Goal: Information Seeking & Learning: Learn about a topic

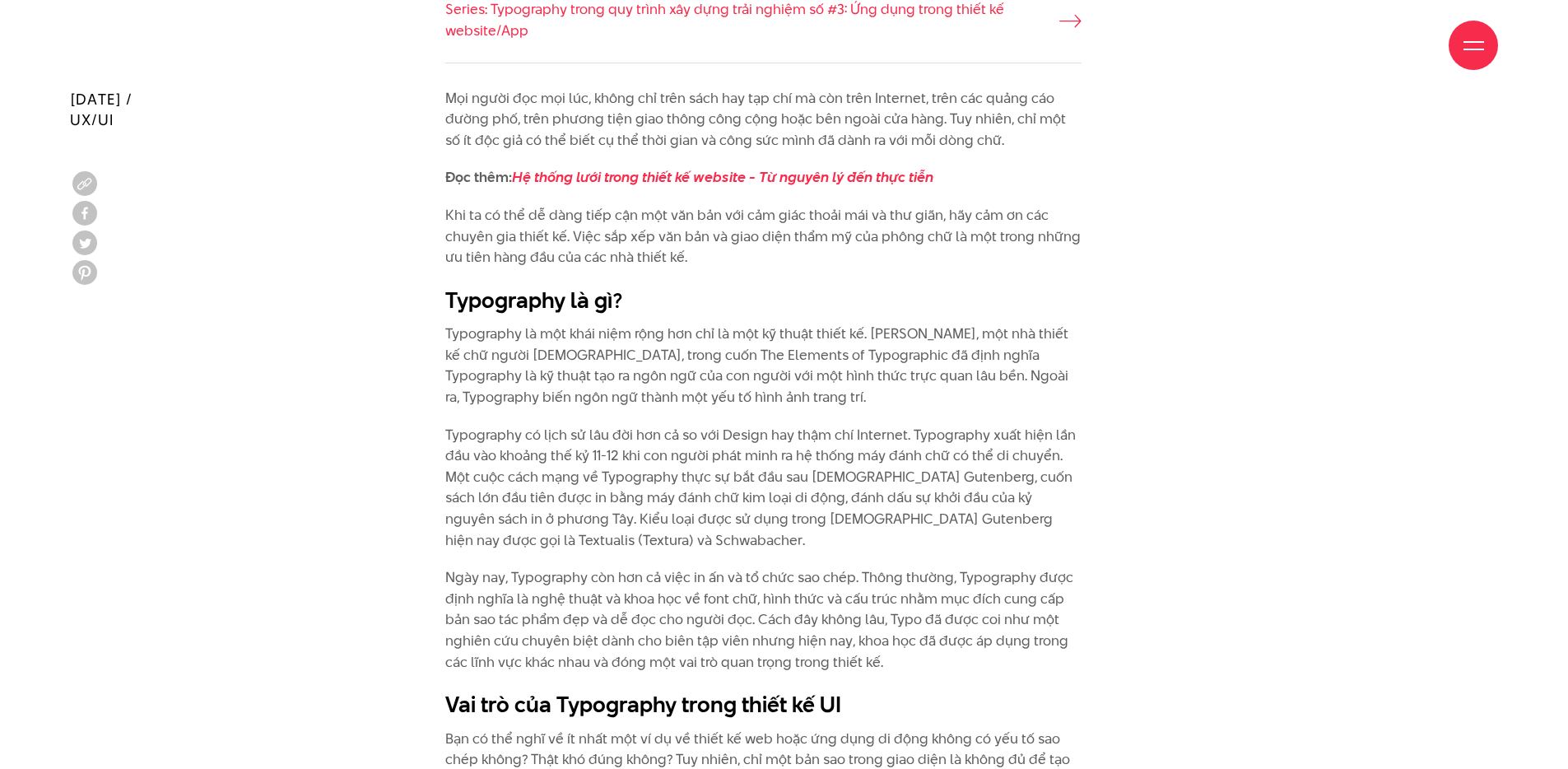
scroll to position [1678, 0]
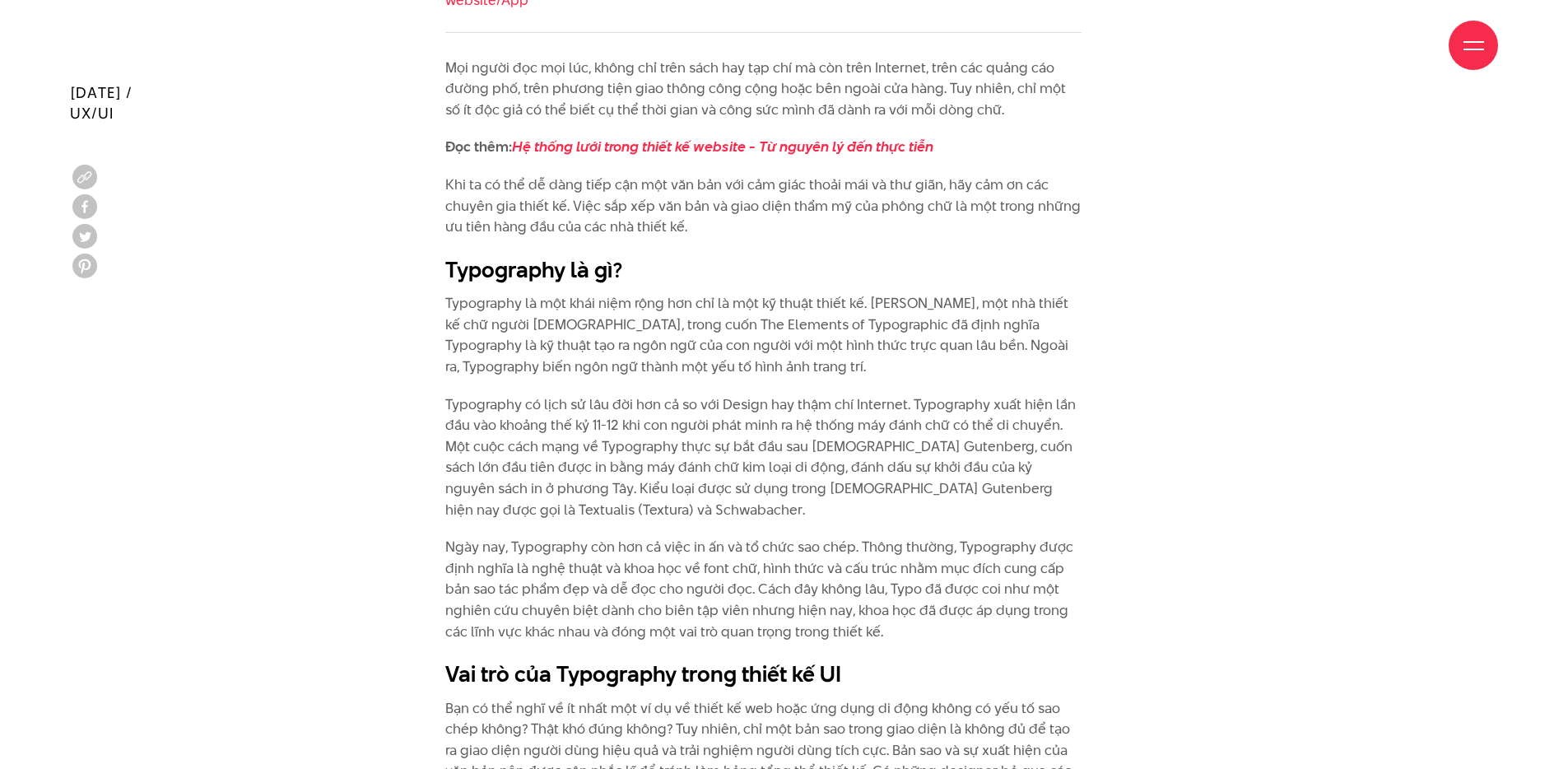
click at [496, 323] on p "Typography là một khái niệm rộng hơn chỉ là một kỹ thuật thiết kế. [PERSON_NAME…" at bounding box center [764, 335] width 636 height 84
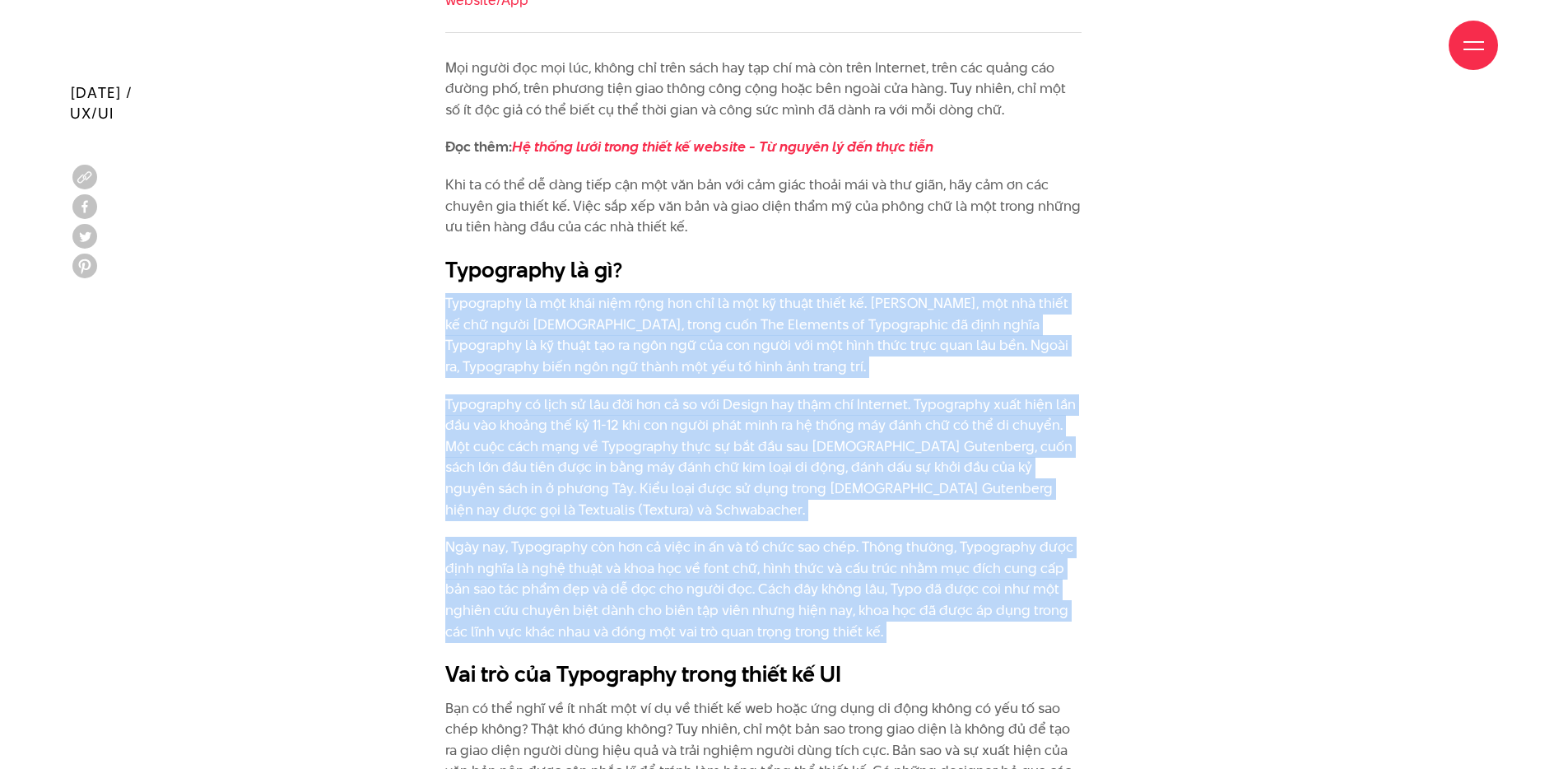
drag, startPoint x: 443, startPoint y: 303, endPoint x: 922, endPoint y: 657, distance: 595.6
copy div "Loremipsum do sit amet cons adip eli sed do eiu te incid utlab et. Dolore Magna…"
click at [729, 493] on p "Typography có lịch sử lâu đời hơn cả so với Design hay thậm chí Internet. Typog…" at bounding box center [764, 458] width 636 height 127
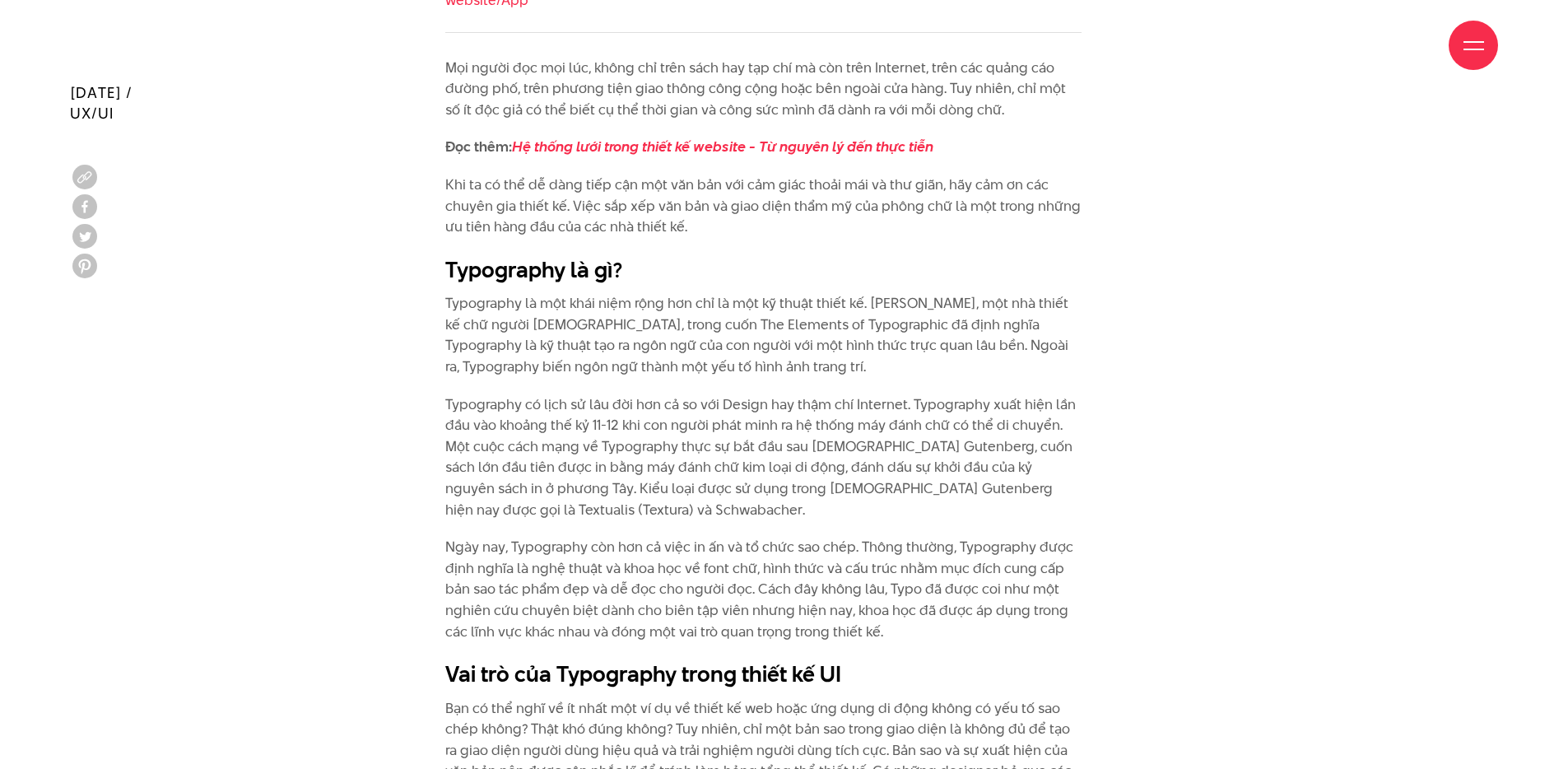
click at [496, 326] on p "Typography là một khái niệm rộng hơn chỉ là một kỹ thuật thiết kế. [PERSON_NAME…" at bounding box center [764, 335] width 636 height 84
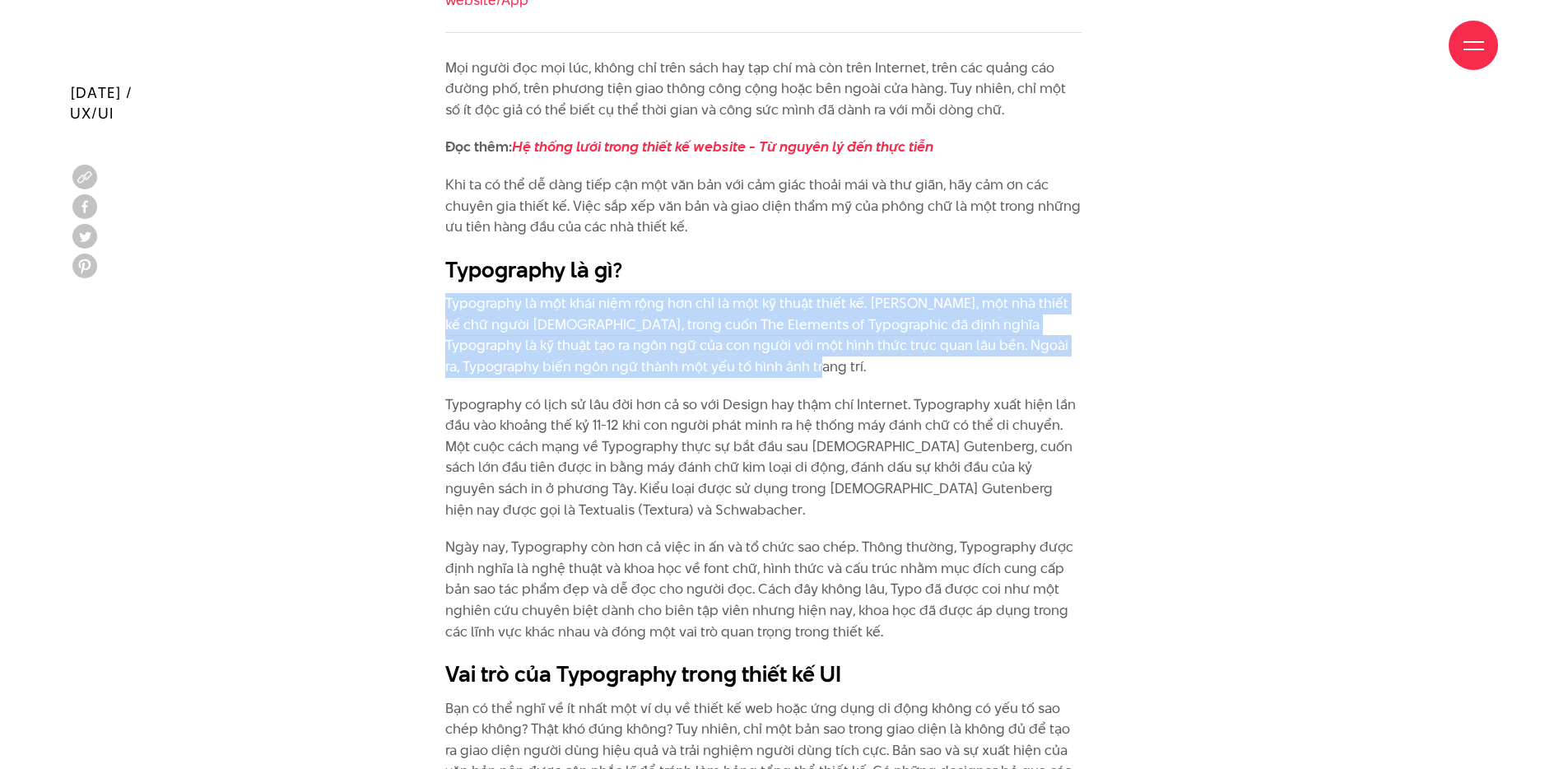
drag, startPoint x: 446, startPoint y: 302, endPoint x: 736, endPoint y: 372, distance: 298.3
click at [736, 372] on p "Typography là một khái niệm rộng hơn chỉ là một kỹ thuật thiết kế. [PERSON_NAME…" at bounding box center [764, 335] width 636 height 84
copy p "Typography là một khái niệm rộng hơn chỉ là một kỹ thuật thiết kế. [PERSON_NAME…"
click at [857, 494] on p "Typography có lịch sử lâu đời hơn cả so với Design hay thậm chí Internet. Typog…" at bounding box center [764, 458] width 636 height 127
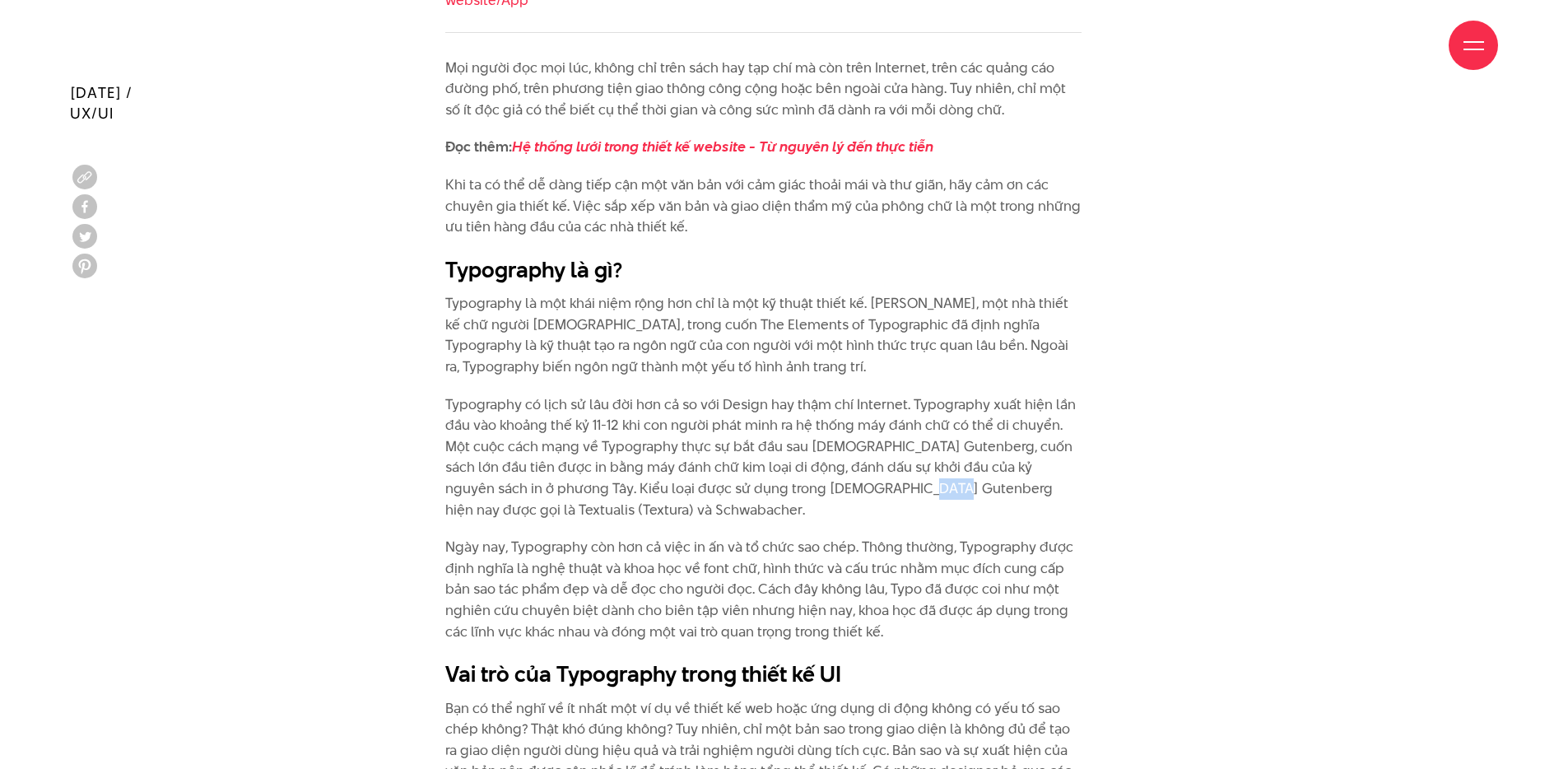
click at [857, 494] on p "Typography có lịch sử lâu đời hơn cả so với Design hay thậm chí Internet. Typog…" at bounding box center [764, 458] width 636 height 127
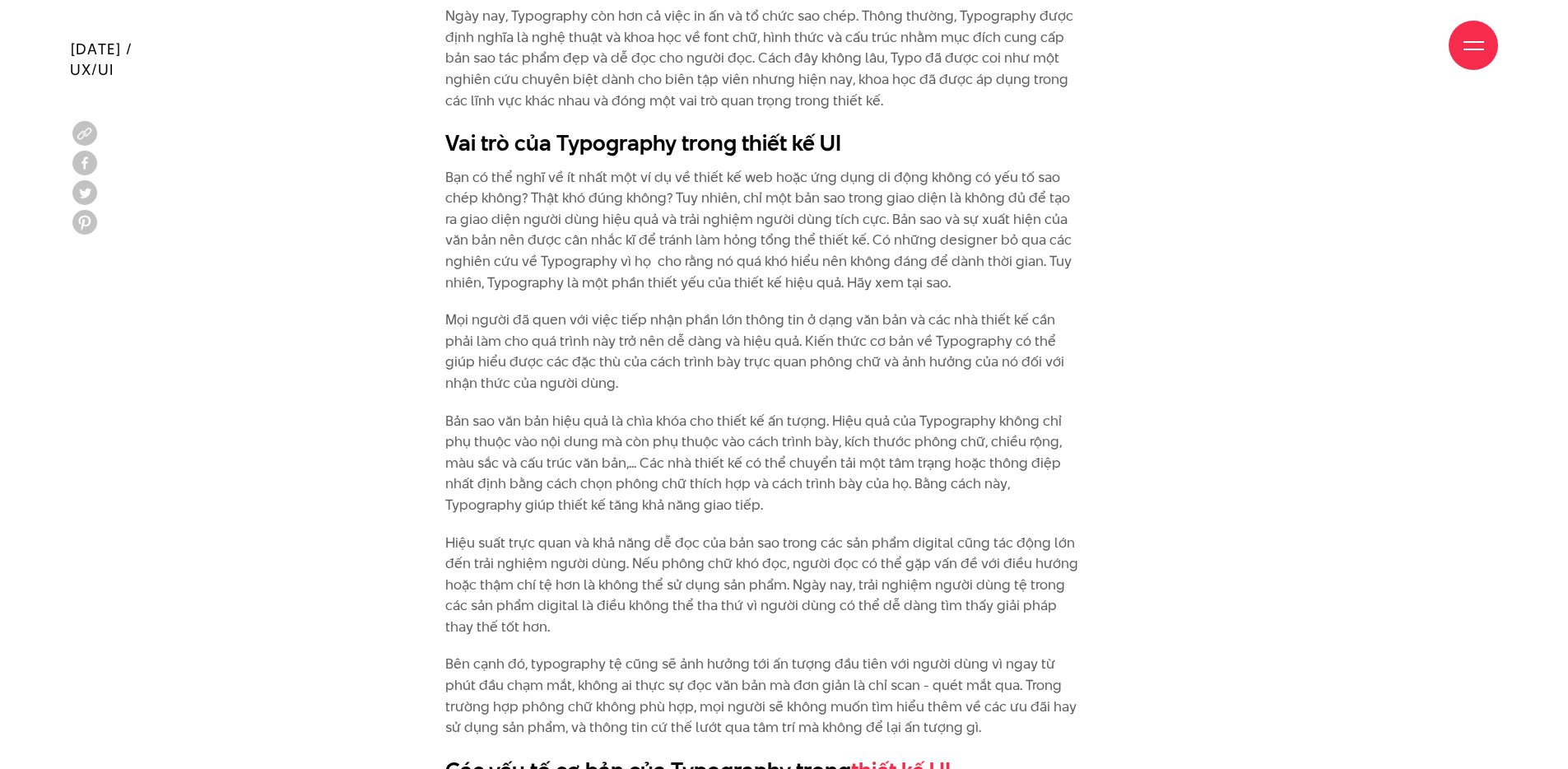
scroll to position [2231, 0]
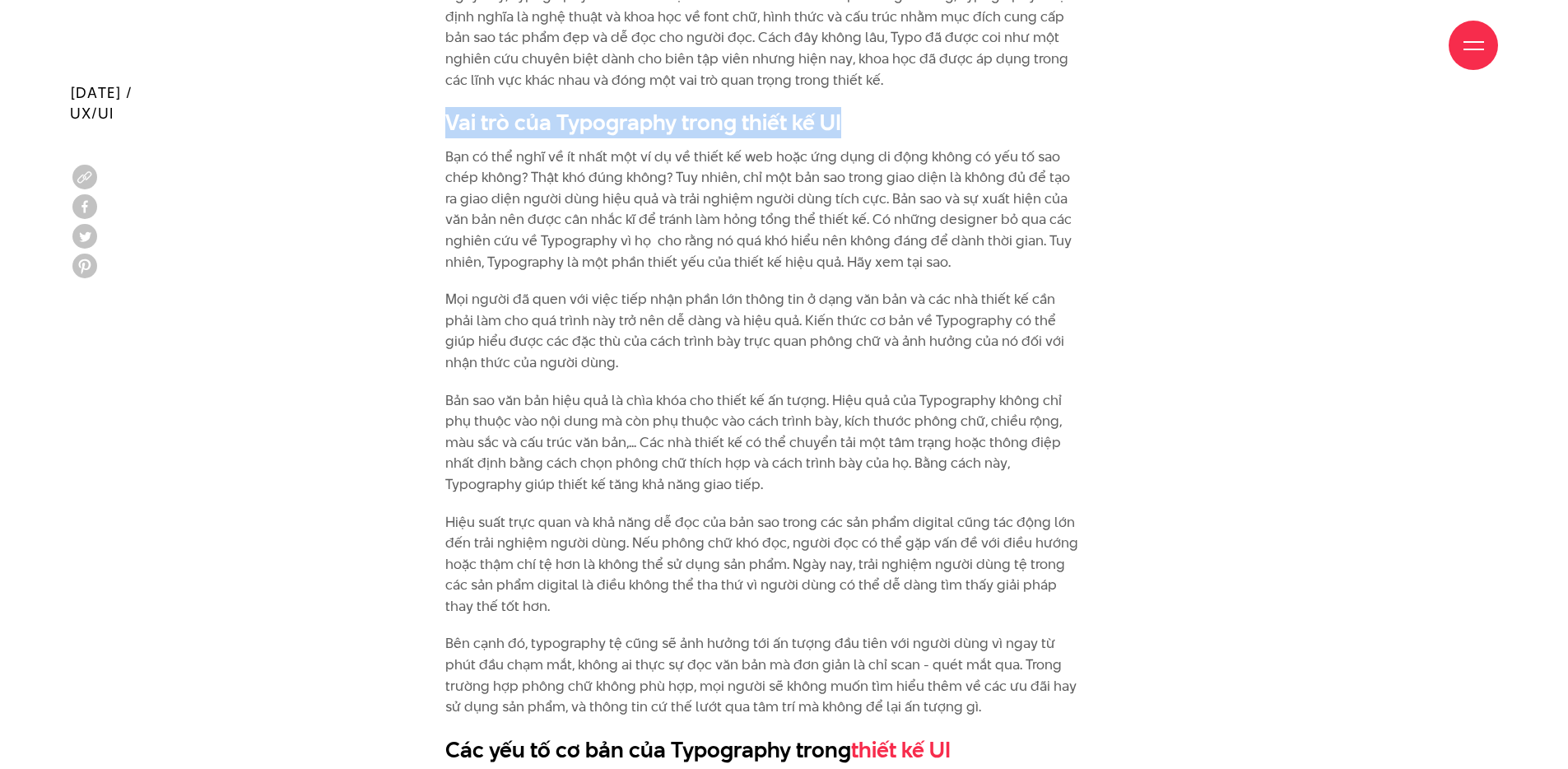
drag, startPoint x: 595, startPoint y: 124, endPoint x: 839, endPoint y: 119, distance: 244.1
click at [839, 119] on h2 "Vai trò của Typography trong thiết kế UI" at bounding box center [764, 123] width 636 height 31
copy h2 "Vai trò của Typography trong thiết kế UI"
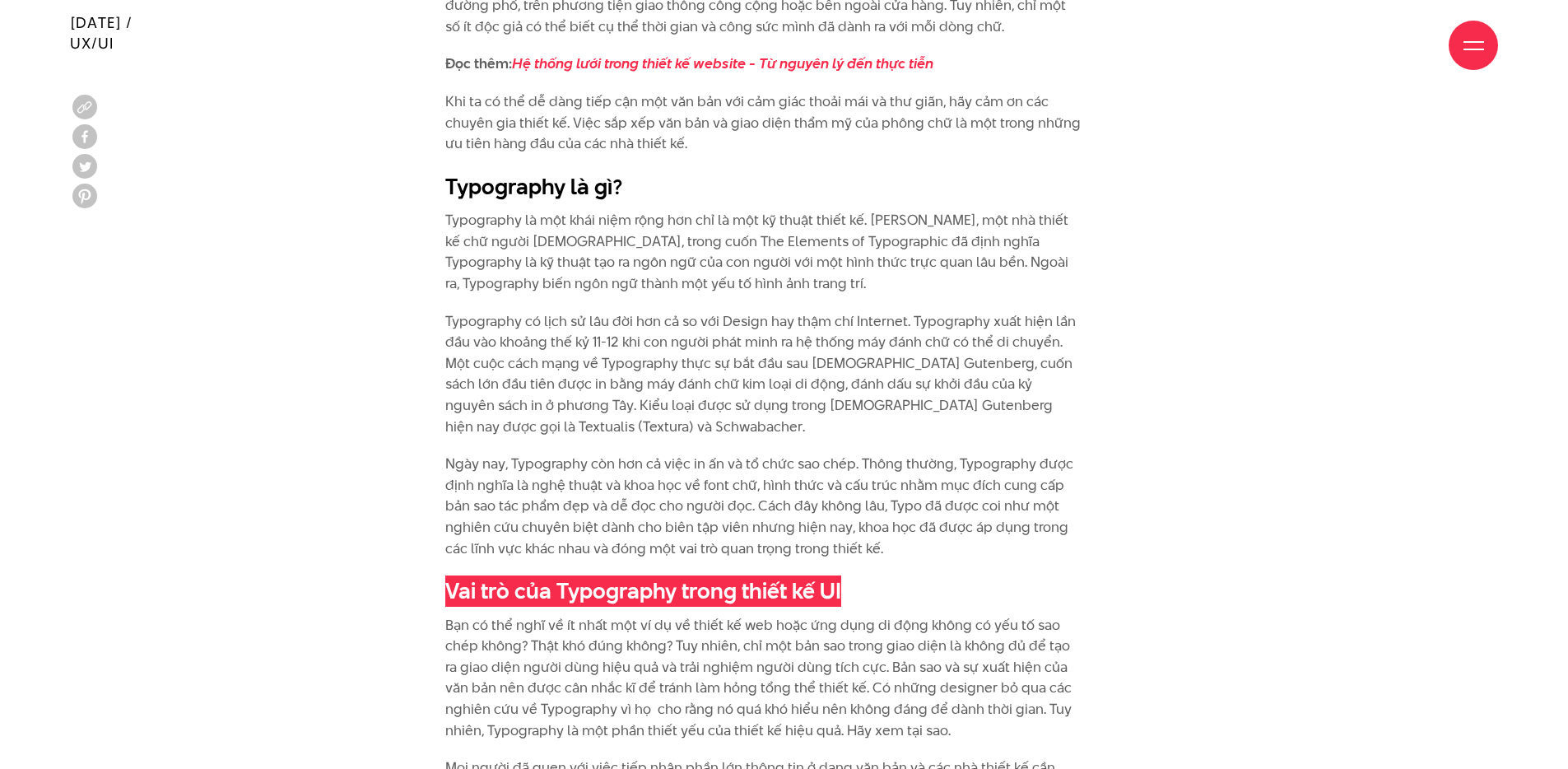
scroll to position [1774, 0]
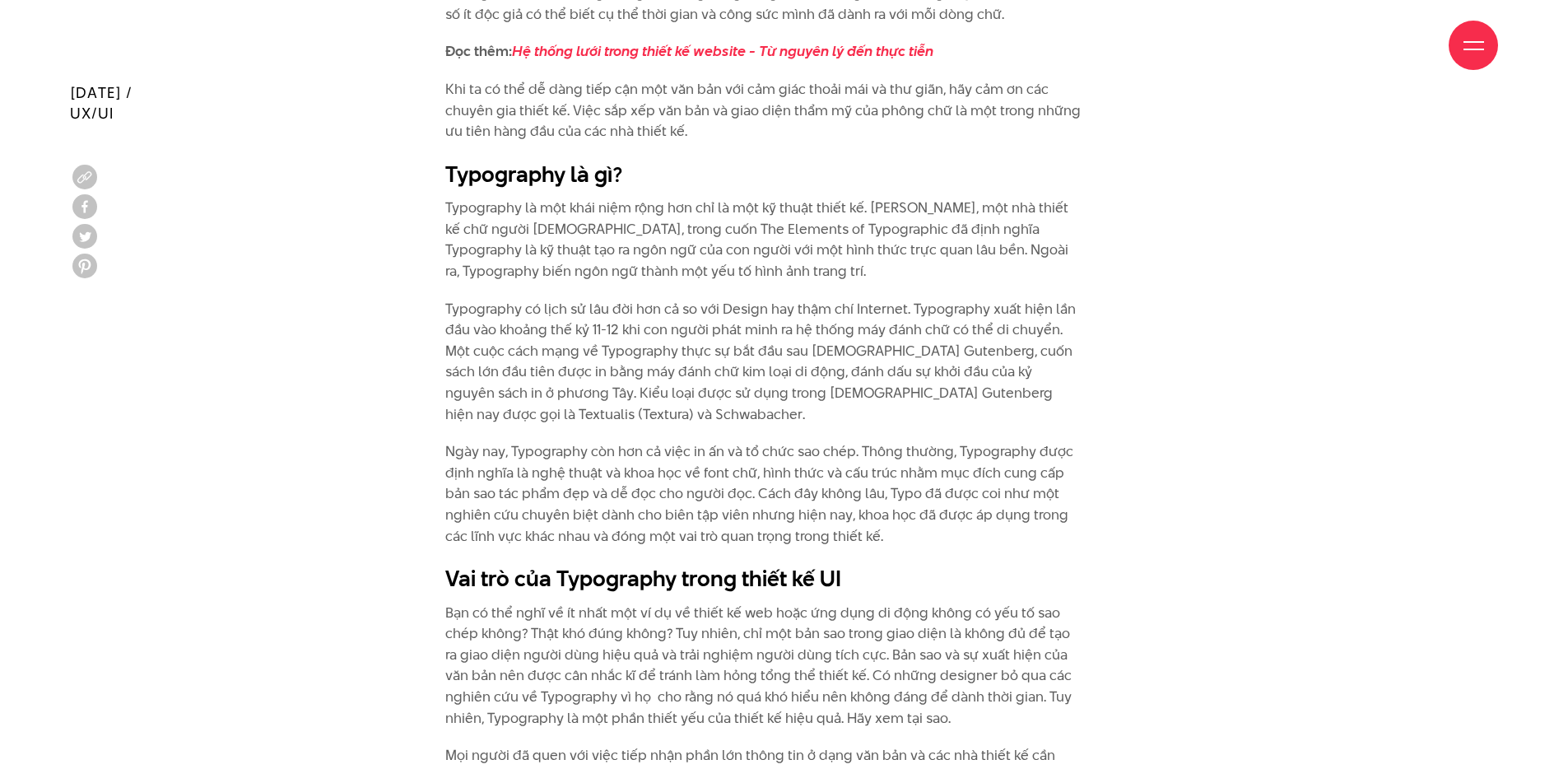
click at [857, 480] on p "Ngày nay, Typography còn hơn cả việc in ấn và tổ chức sao chép. Thông thường, T…" at bounding box center [764, 493] width 636 height 105
click at [589, 461] on p "Ngày nay, Typography còn hơn cả việc in ấn và tổ chức sao chép. Thông thường, T…" at bounding box center [764, 493] width 636 height 105
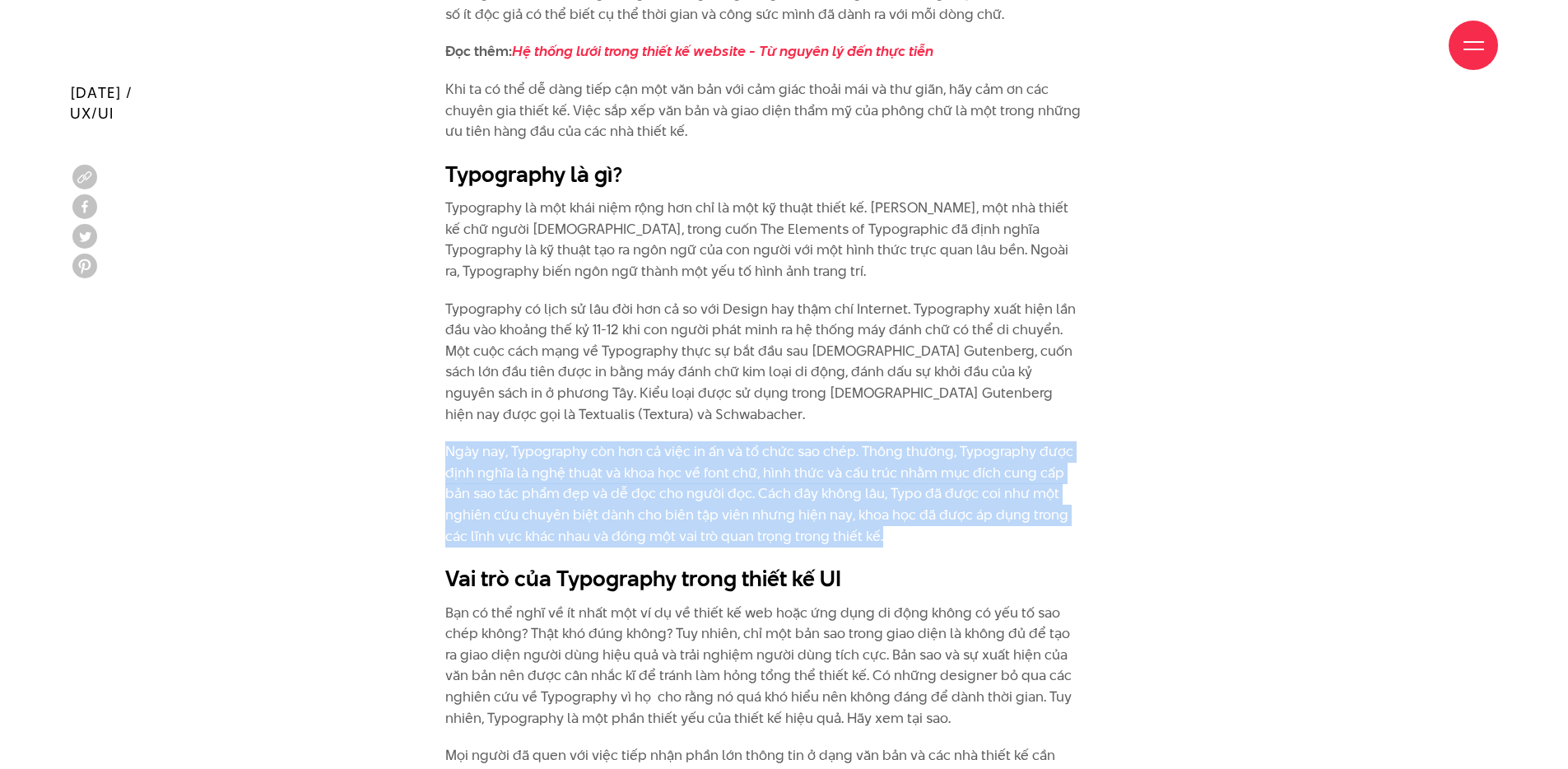
drag, startPoint x: 445, startPoint y: 454, endPoint x: 893, endPoint y: 541, distance: 456.4
click at [893, 541] on p "Ngày nay, Typography còn hơn cả việc in ấn và tổ chức sao chép. Thông thường, T…" at bounding box center [764, 493] width 636 height 105
click at [627, 462] on p "Ngày nay, Typography còn hơn cả việc in ấn và tổ chức sao chép. Thông thường, T…" at bounding box center [764, 493] width 636 height 105
drag, startPoint x: 446, startPoint y: 452, endPoint x: 887, endPoint y: 541, distance: 449.9
click at [887, 541] on p "Ngày nay, Typography còn hơn cả việc in ấn và tổ chức sao chép. Thông thường, T…" at bounding box center [764, 493] width 636 height 105
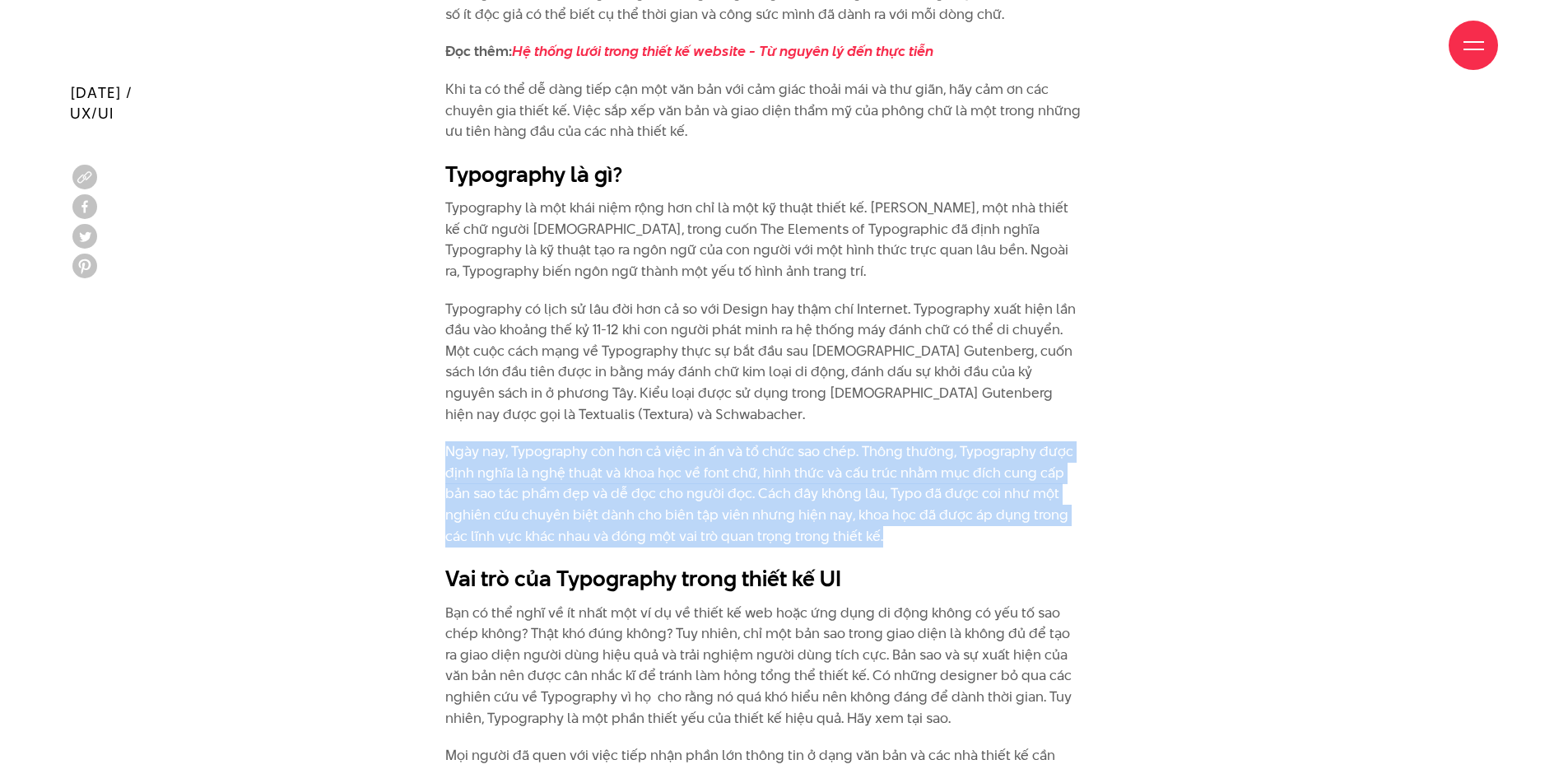
copy p "Ngày nay, Typography còn hơn cả việc in ấn và tổ chức sao chép. Thông thường, T…"
click at [667, 504] on p "Ngày nay, Typography còn hơn cả việc in ấn và tổ chức sao chép. Thông thường, T…" at bounding box center [764, 493] width 636 height 105
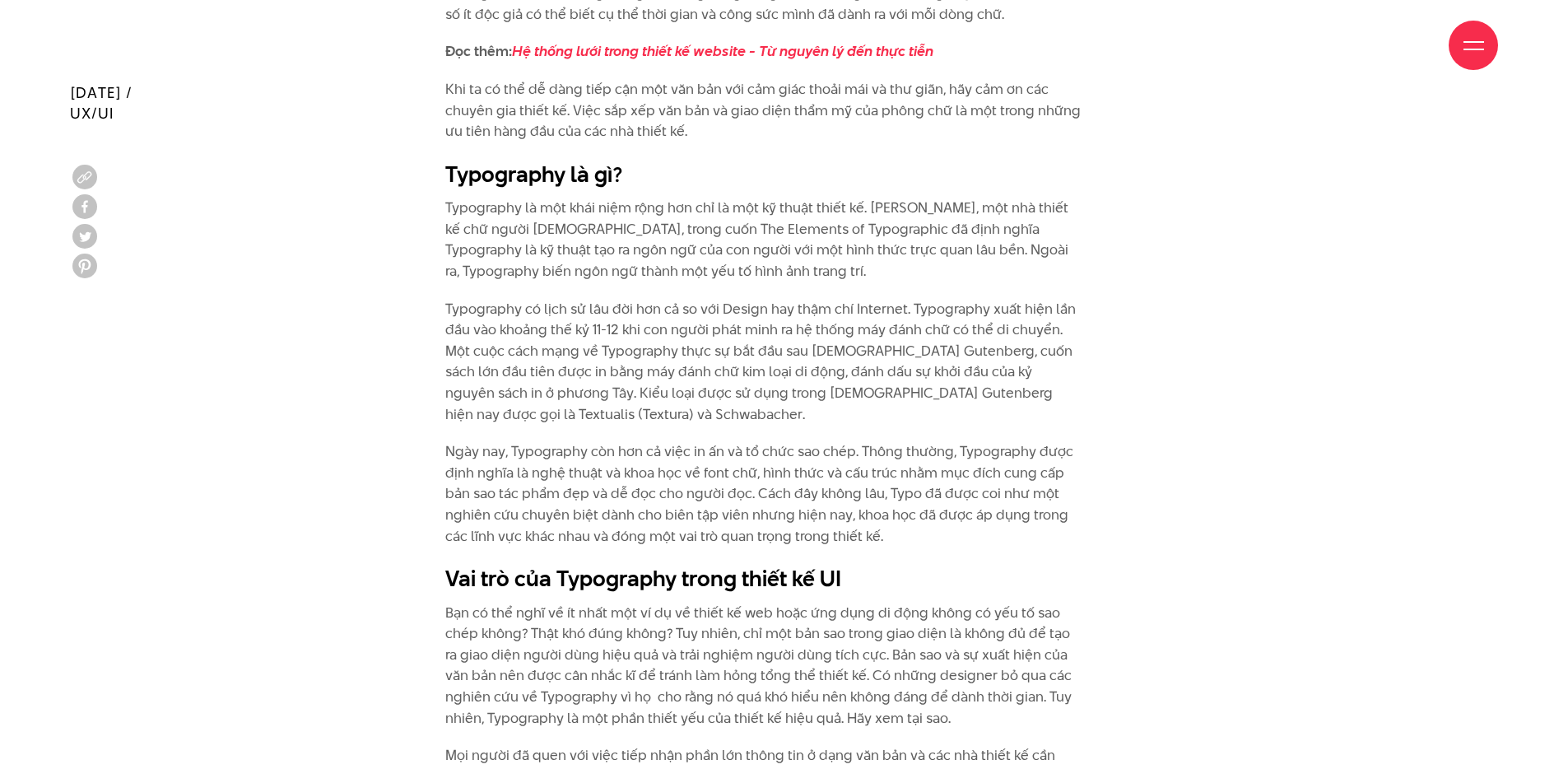
click at [541, 363] on p "Typography có lịch sử lâu đời hơn cả so với Design hay thậm chí Internet. Typog…" at bounding box center [764, 362] width 636 height 127
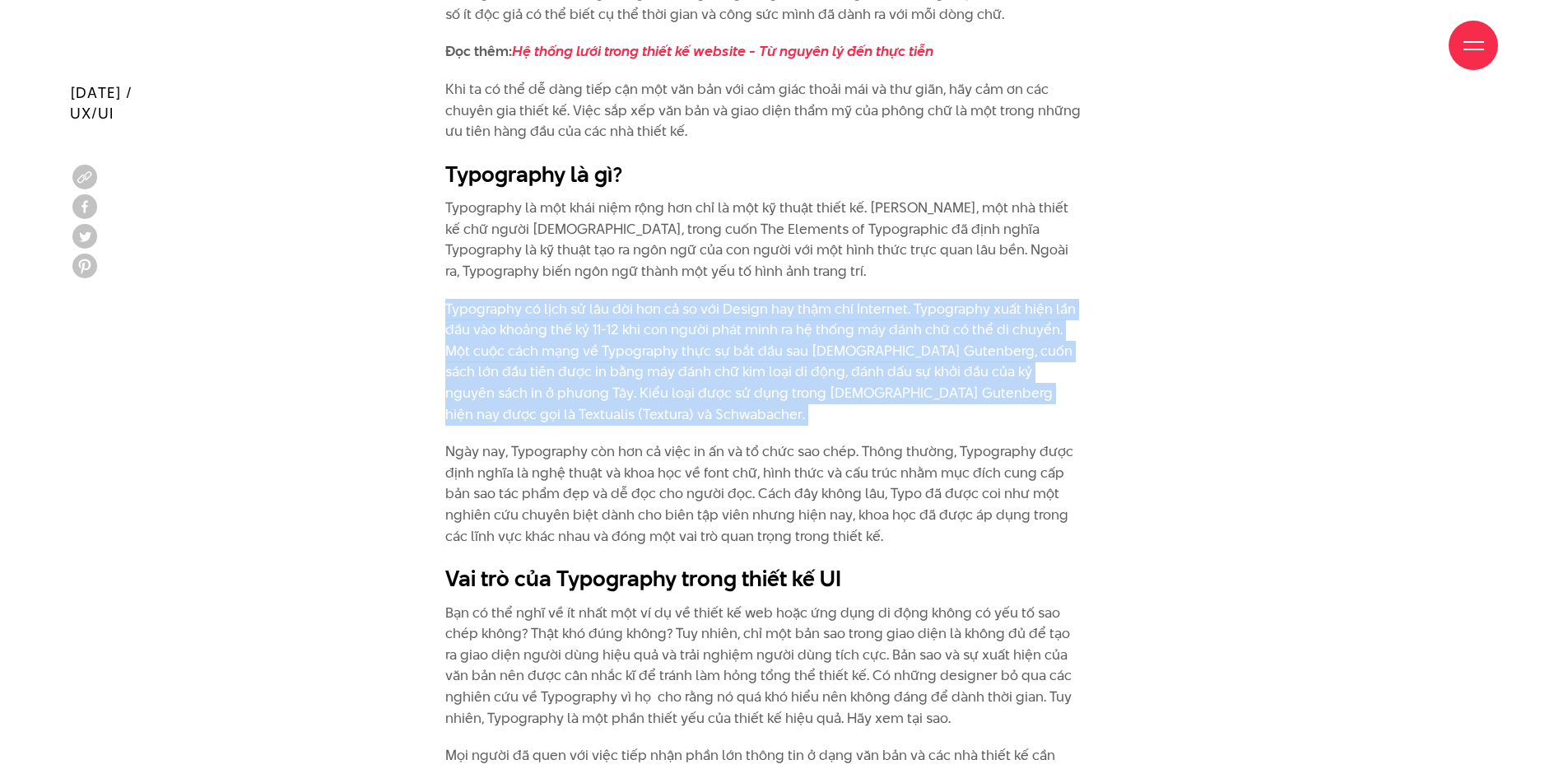
click at [541, 363] on p "Typography có lịch sử lâu đời hơn cả so với Design hay thậm chí Internet. Typog…" at bounding box center [764, 362] width 636 height 127
copy div "Typography có lịch sử lâu đời hơn cả so với Design hay thậm chí Internet. Typog…"
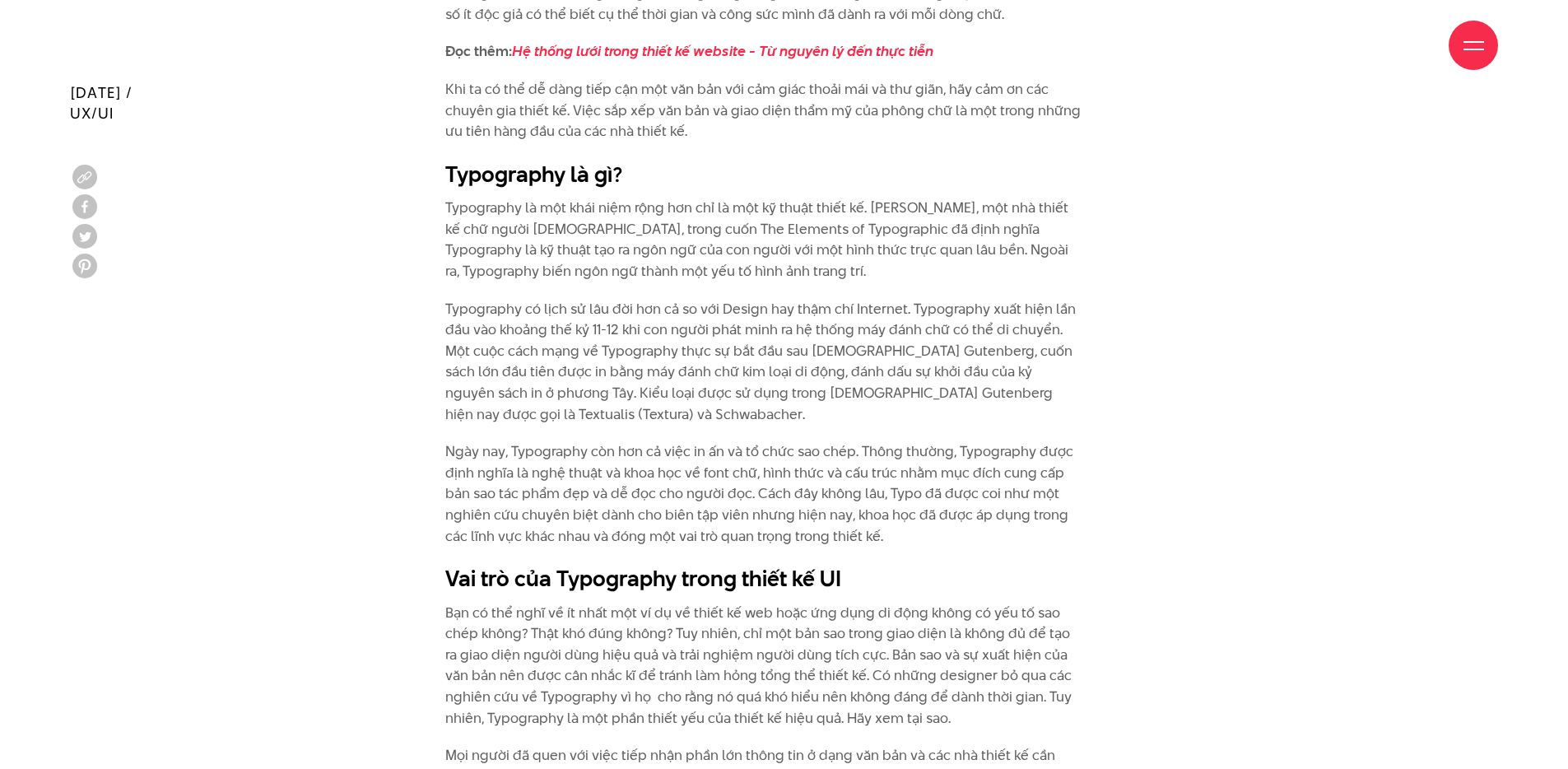
click at [711, 493] on p "Ngày nay, Typography còn hơn cả việc in ấn và tổ chức sao chép. Thông thường, T…" at bounding box center [764, 493] width 636 height 105
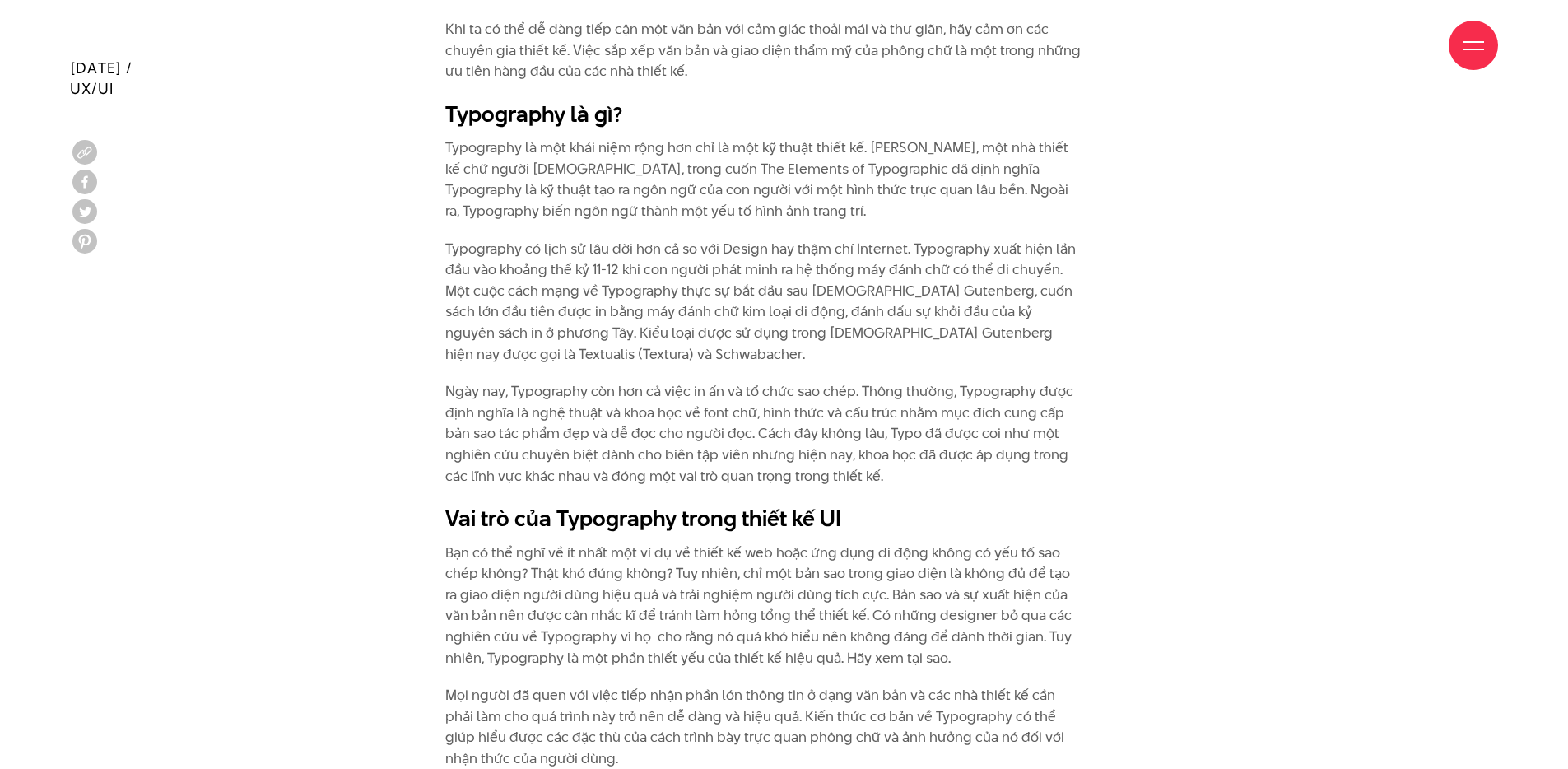
scroll to position [1941, 0]
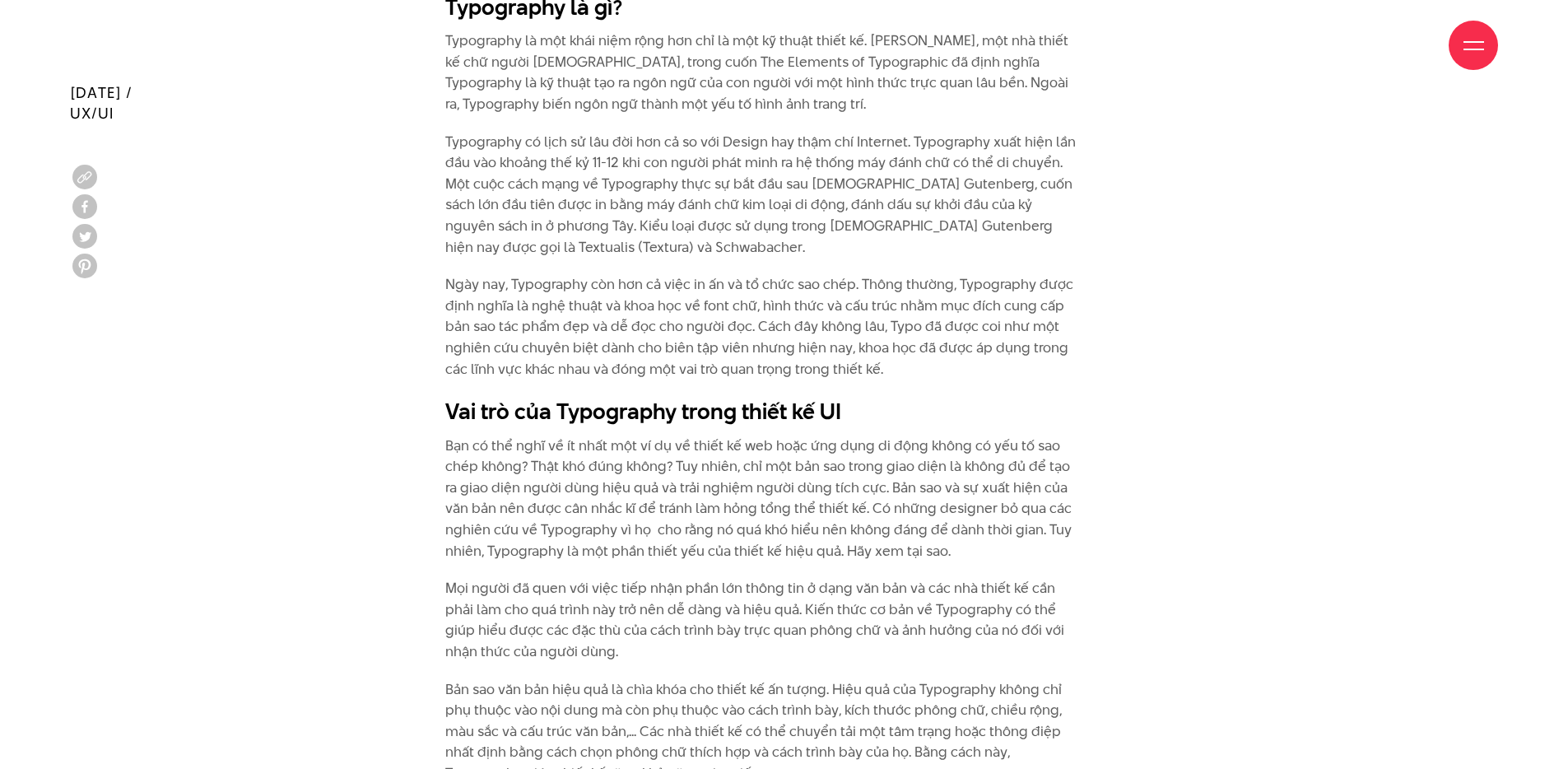
click at [557, 314] on p "Ngày nay, Typography còn hơn cả việc in ấn và tổ chức sao chép. Thông thường, T…" at bounding box center [764, 327] width 636 height 105
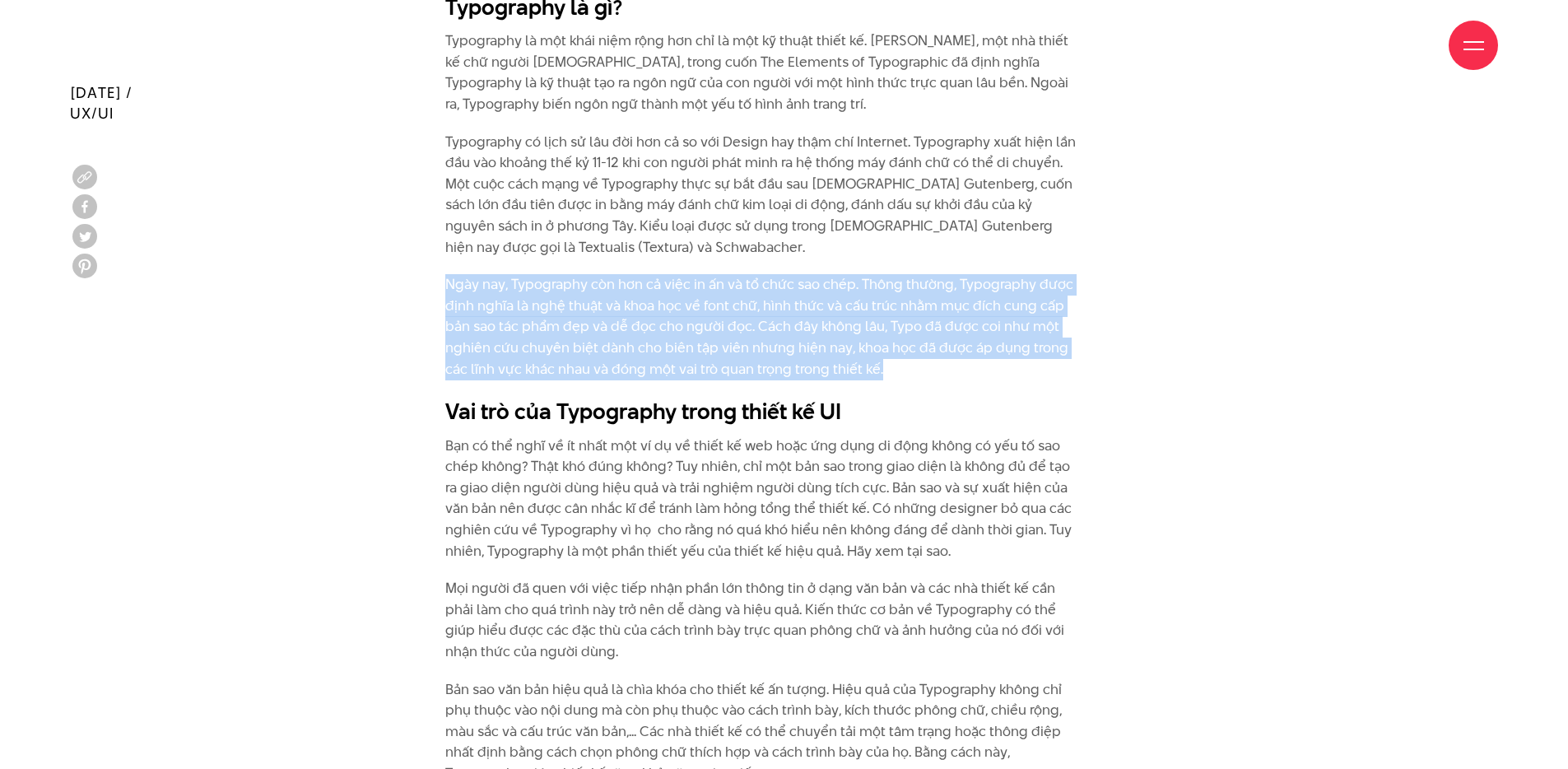
drag, startPoint x: 446, startPoint y: 282, endPoint x: 903, endPoint y: 369, distance: 465.2
click at [903, 369] on p "Ngày nay, Typography còn hơn cả việc in ấn và tổ chức sao chép. Thông thường, T…" at bounding box center [764, 327] width 636 height 105
copy p "Ngày nay, Typography còn hơn cả việc in ấn và tổ chức sao chép. Thông thường, T…"
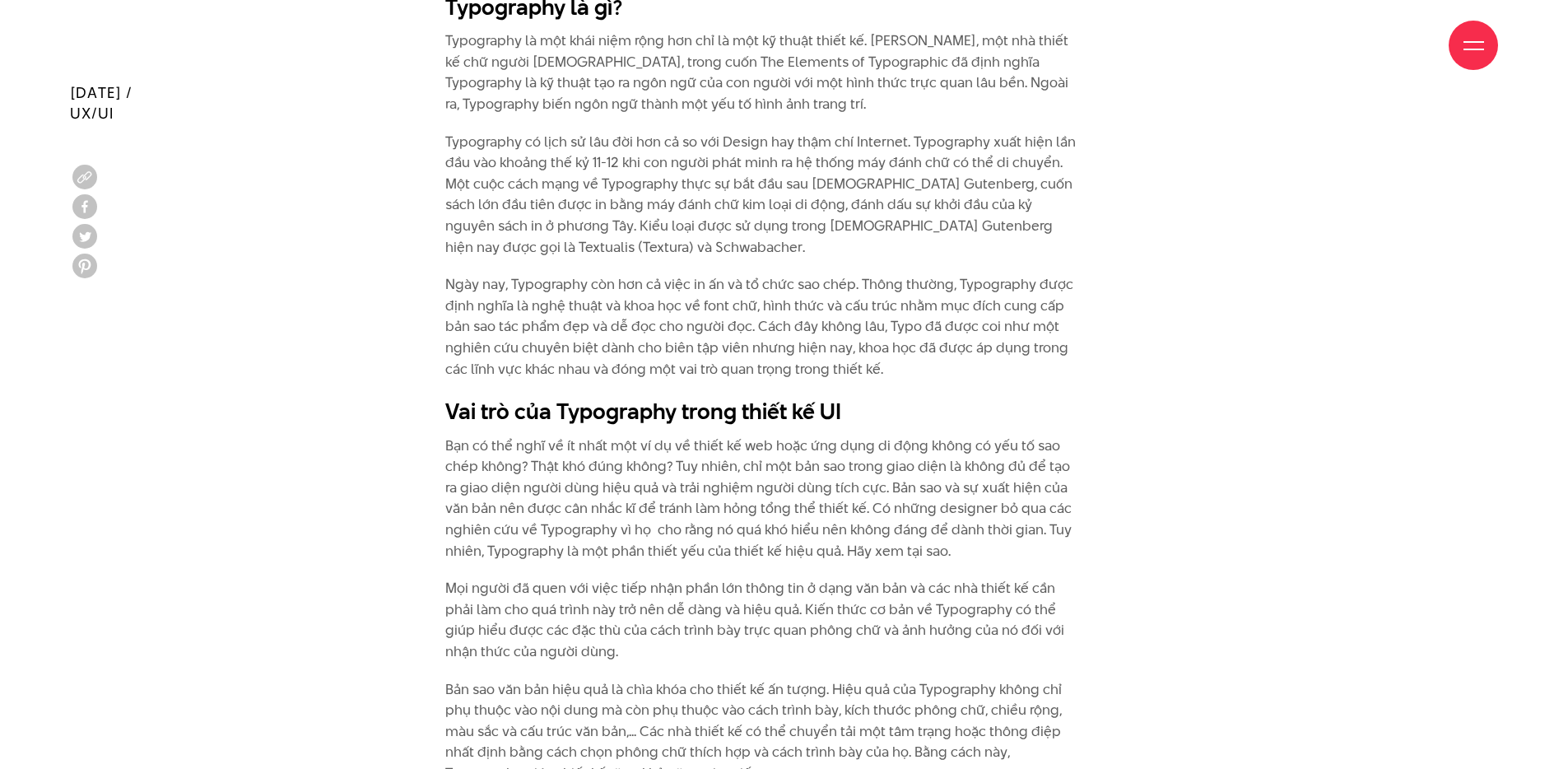
click at [798, 408] on h2 "Vai trò của Typography trong thiết kế UI" at bounding box center [764, 412] width 636 height 31
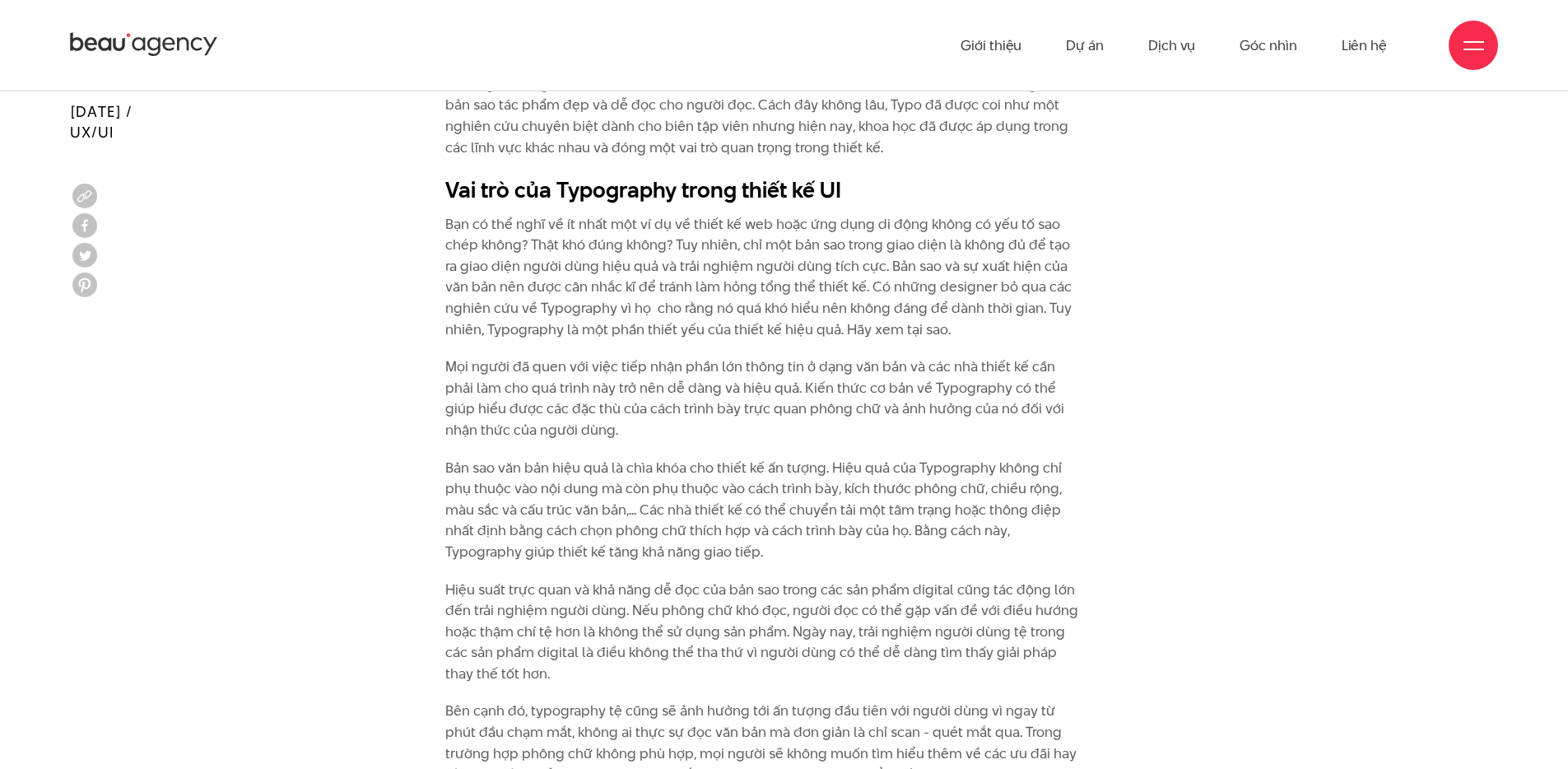
scroll to position [2152, 0]
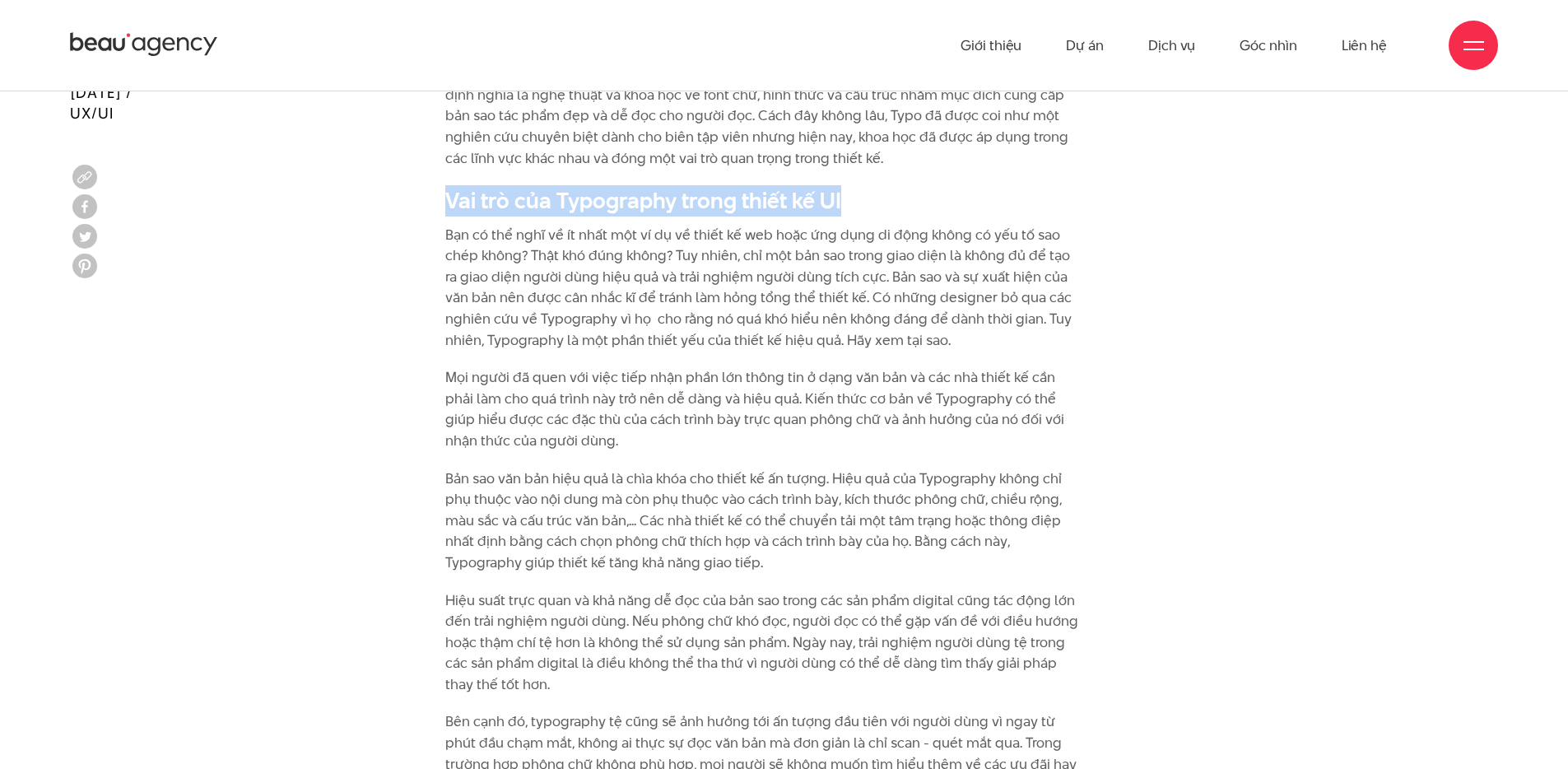
drag, startPoint x: 446, startPoint y: 200, endPoint x: 846, endPoint y: 189, distance: 400.2
click at [846, 189] on h2 "Vai trò của Typography trong thiết kế UI" at bounding box center [764, 201] width 636 height 31
copy h2 "Vai trò của Typography trong thiết kế UI"
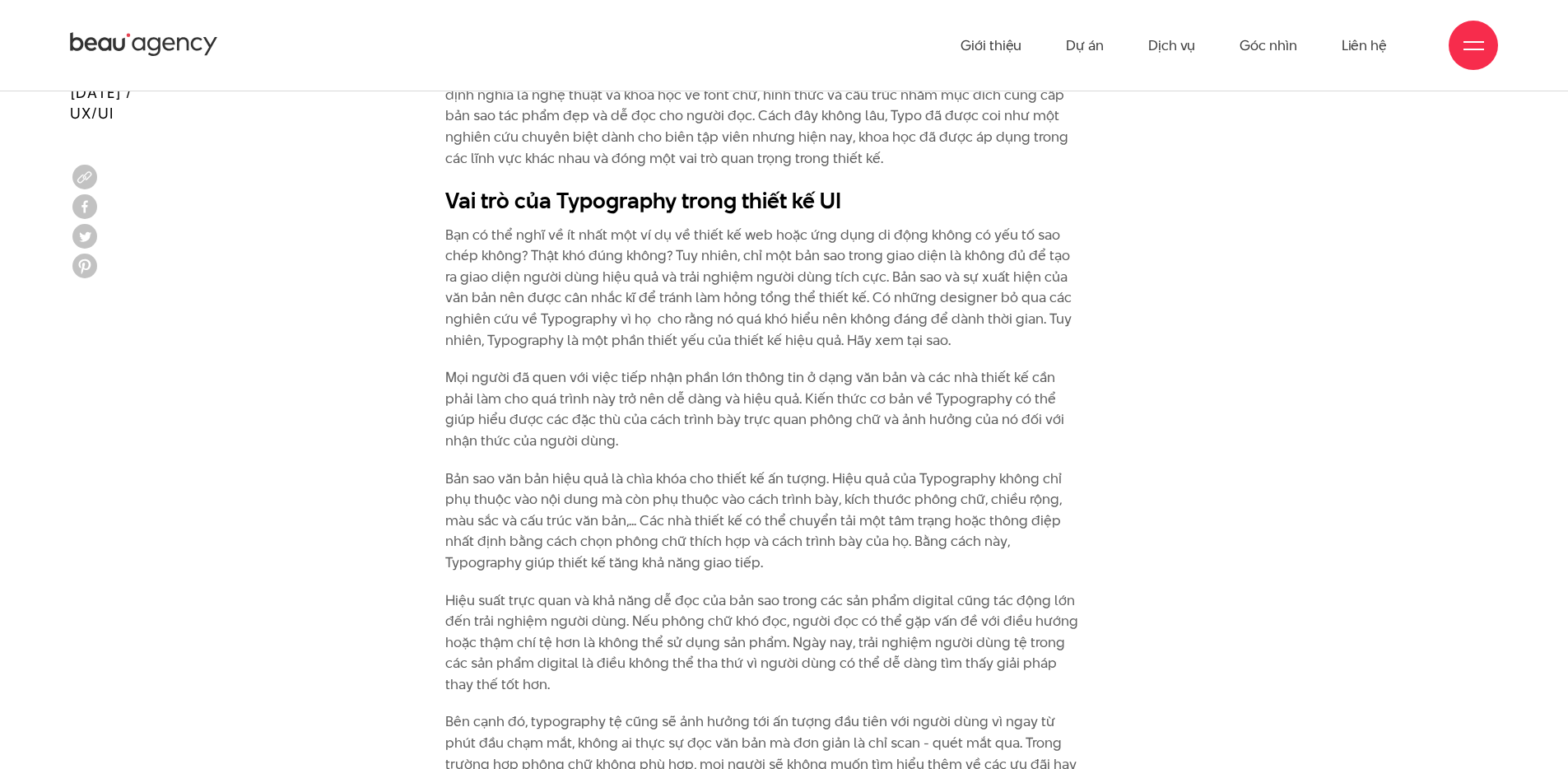
click at [960, 336] on p "Bạn có thể nghĩ về ít nhất một ví dụ về thiết kế web hoặc ứng dụng di động khôn…" at bounding box center [764, 287] width 636 height 127
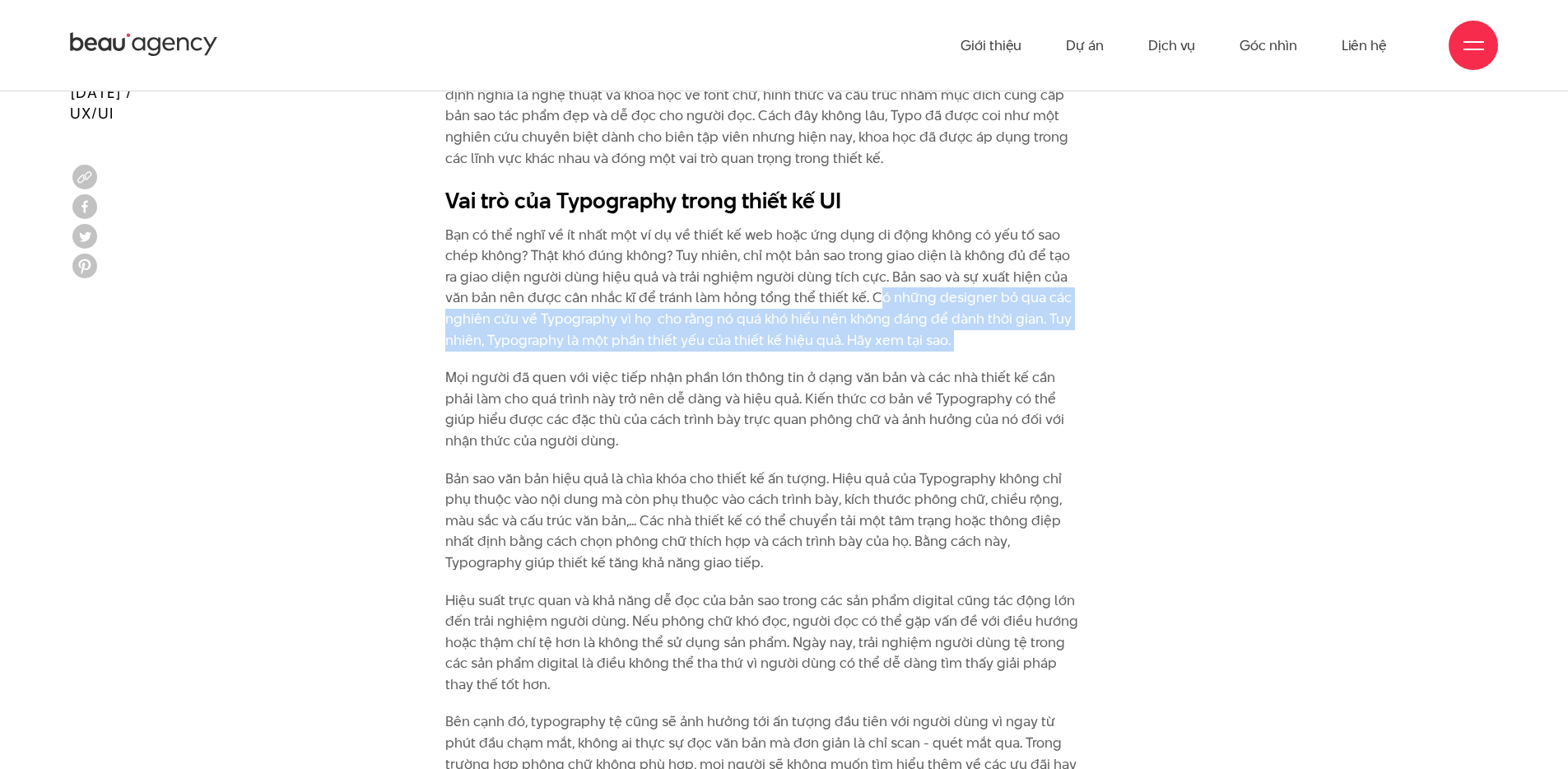
drag, startPoint x: 891, startPoint y: 298, endPoint x: 973, endPoint y: 358, distance: 101.6
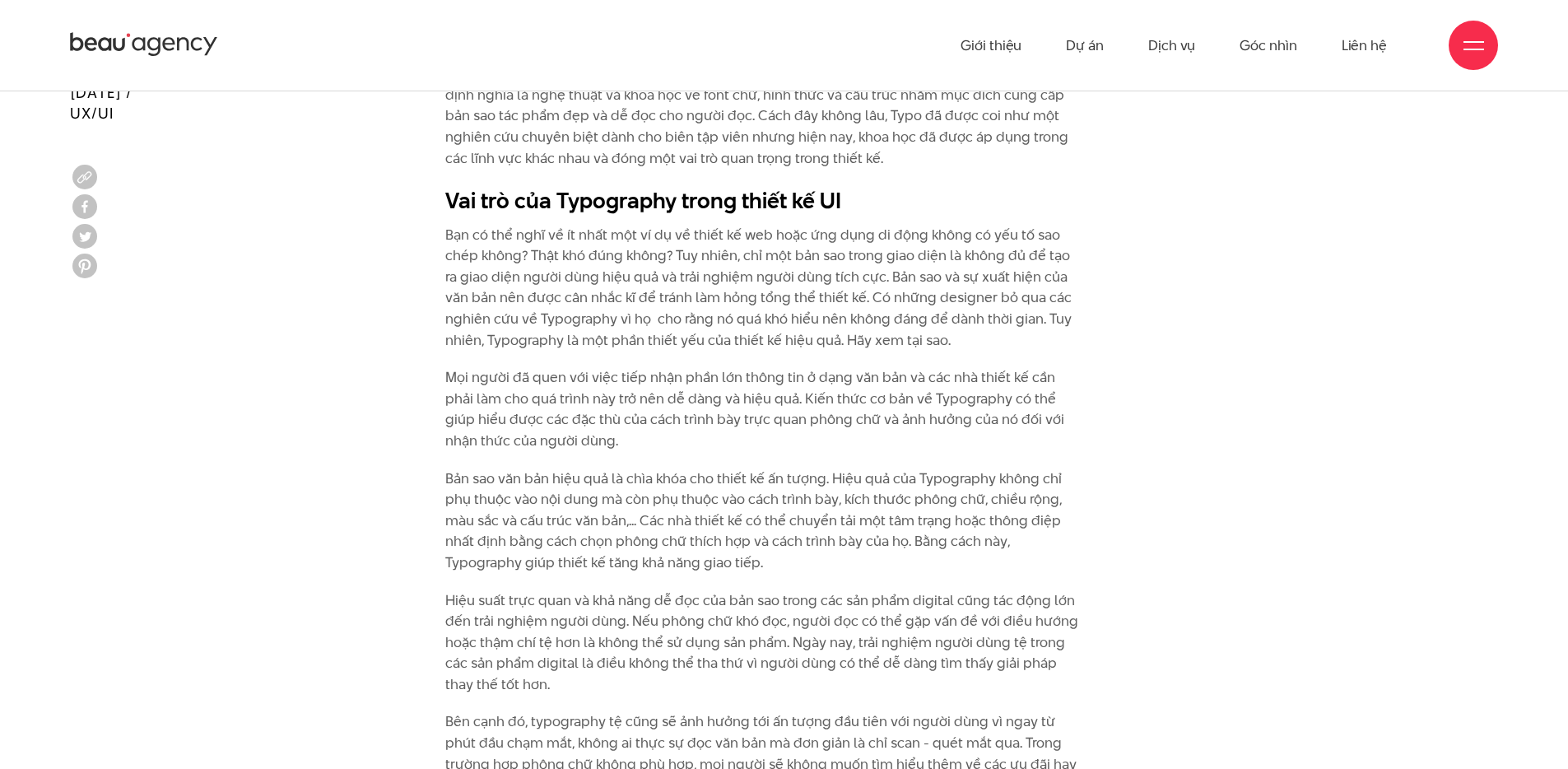
click at [980, 412] on p "Mọi người đã quen với việc tiếp nhận phần lớn thông tin ở dạng văn bản và các n…" at bounding box center [764, 409] width 636 height 84
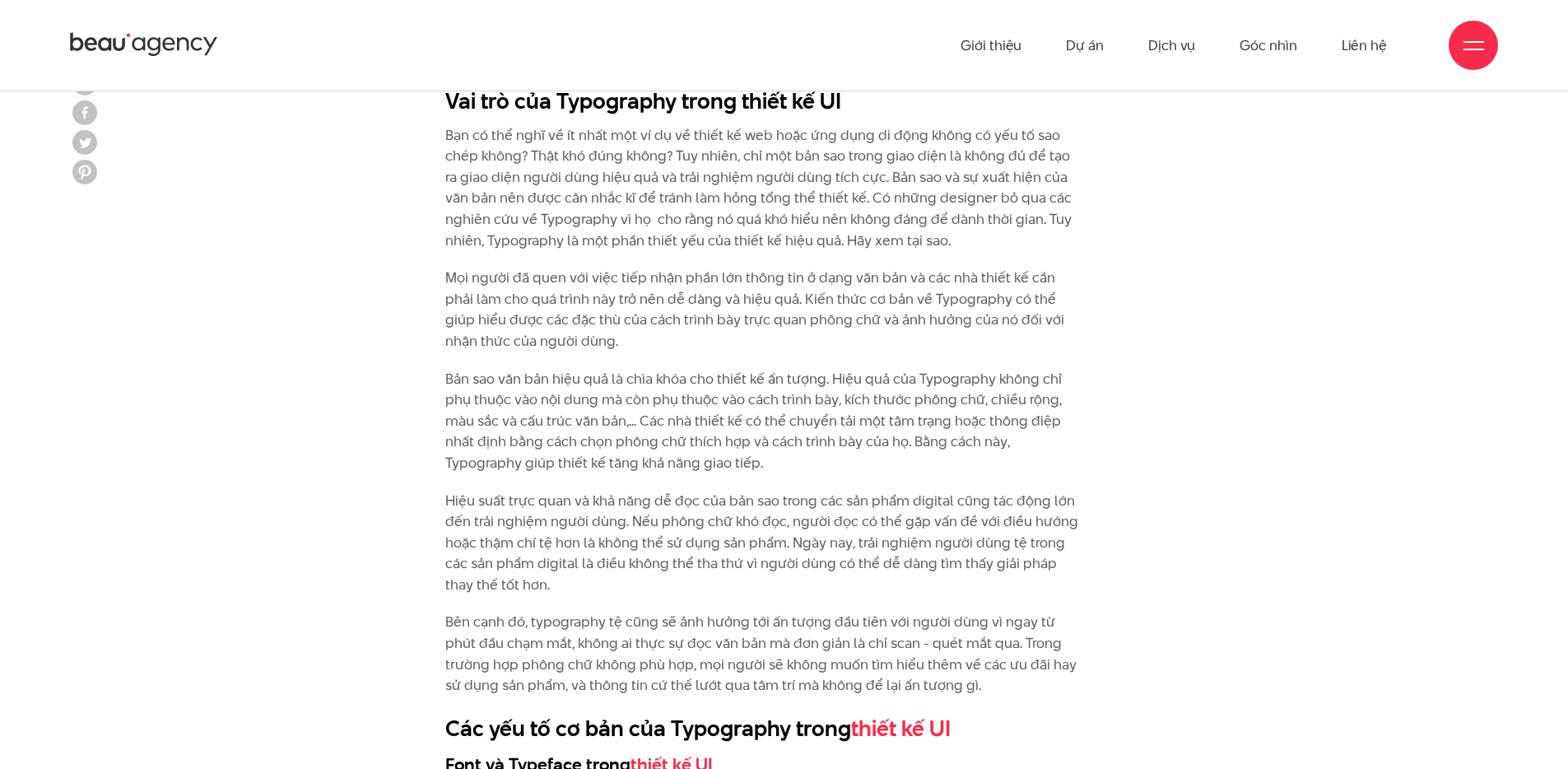
scroll to position [2273, 0]
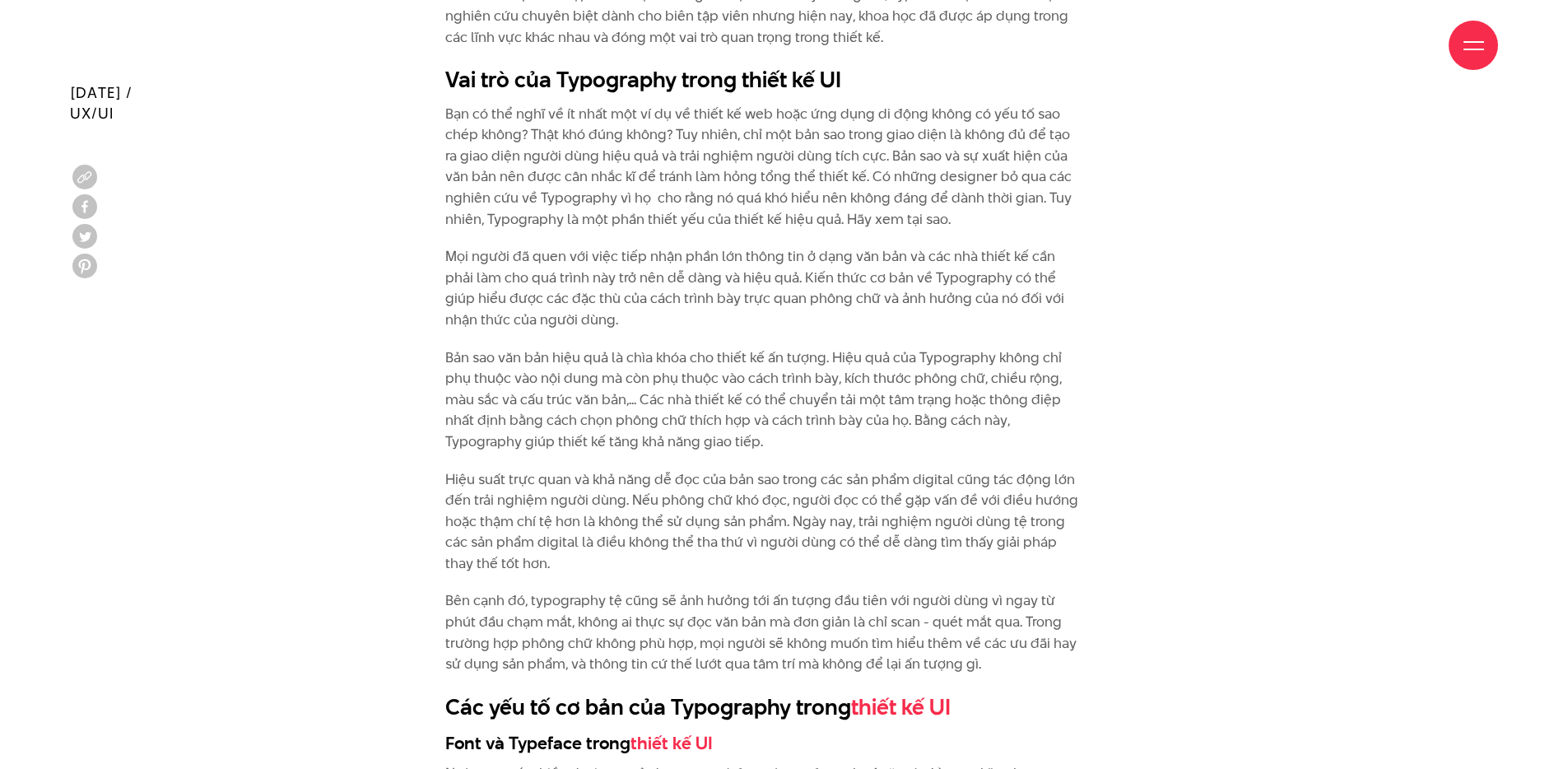
click at [844, 351] on p "Bản sao văn bản hiệu quả là chìa khóa cho thiết kế ấn tượng. Hiệu quả của Typog…" at bounding box center [764, 399] width 636 height 105
drag, startPoint x: 832, startPoint y: 353, endPoint x: 1099, endPoint y: 658, distance: 405.4
copy div "Lore ips dol Sitametcon adipi eli sed doeiu tem inc utla et dol mag aliqu eni a…"
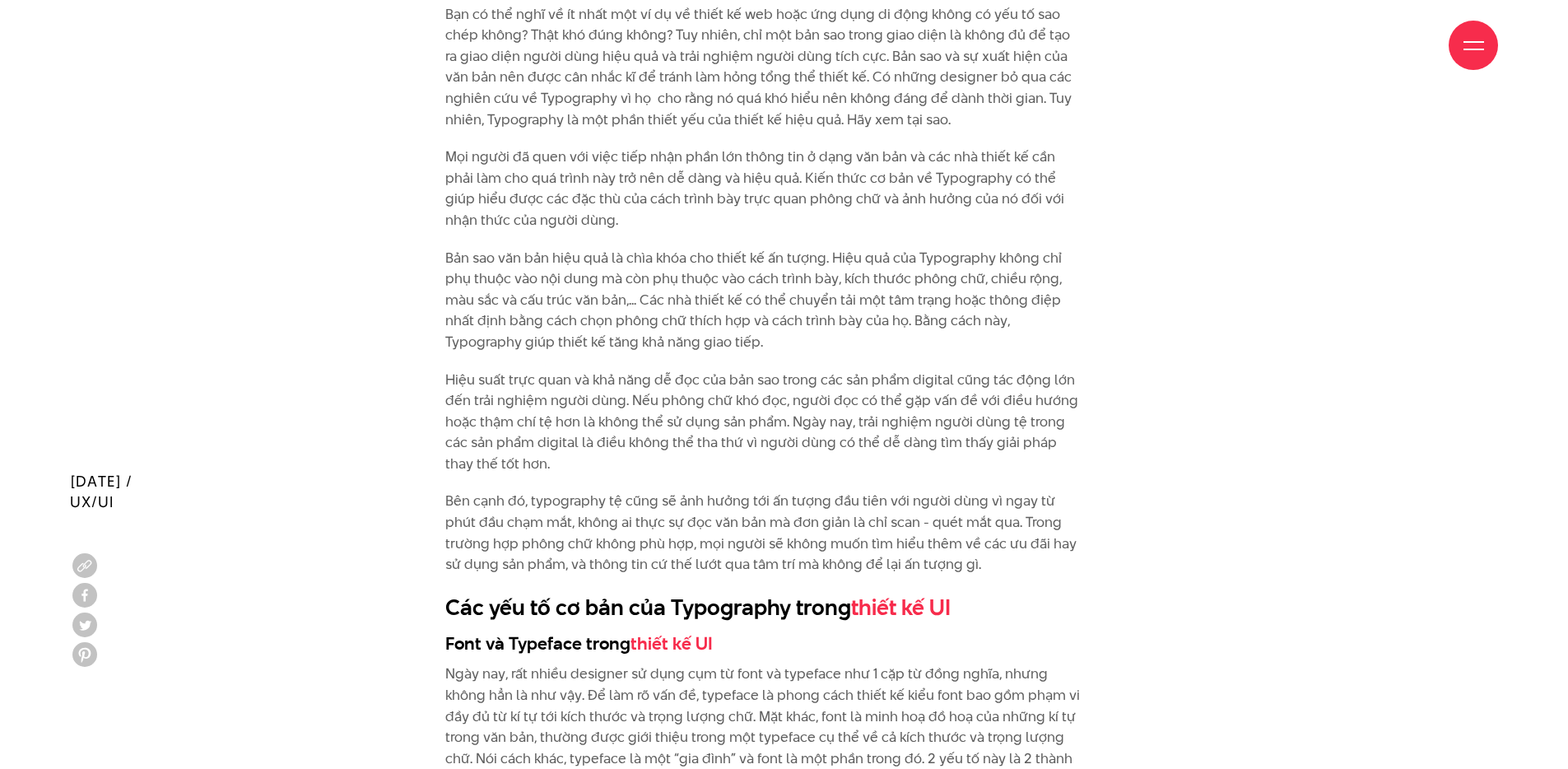
scroll to position [2791, 0]
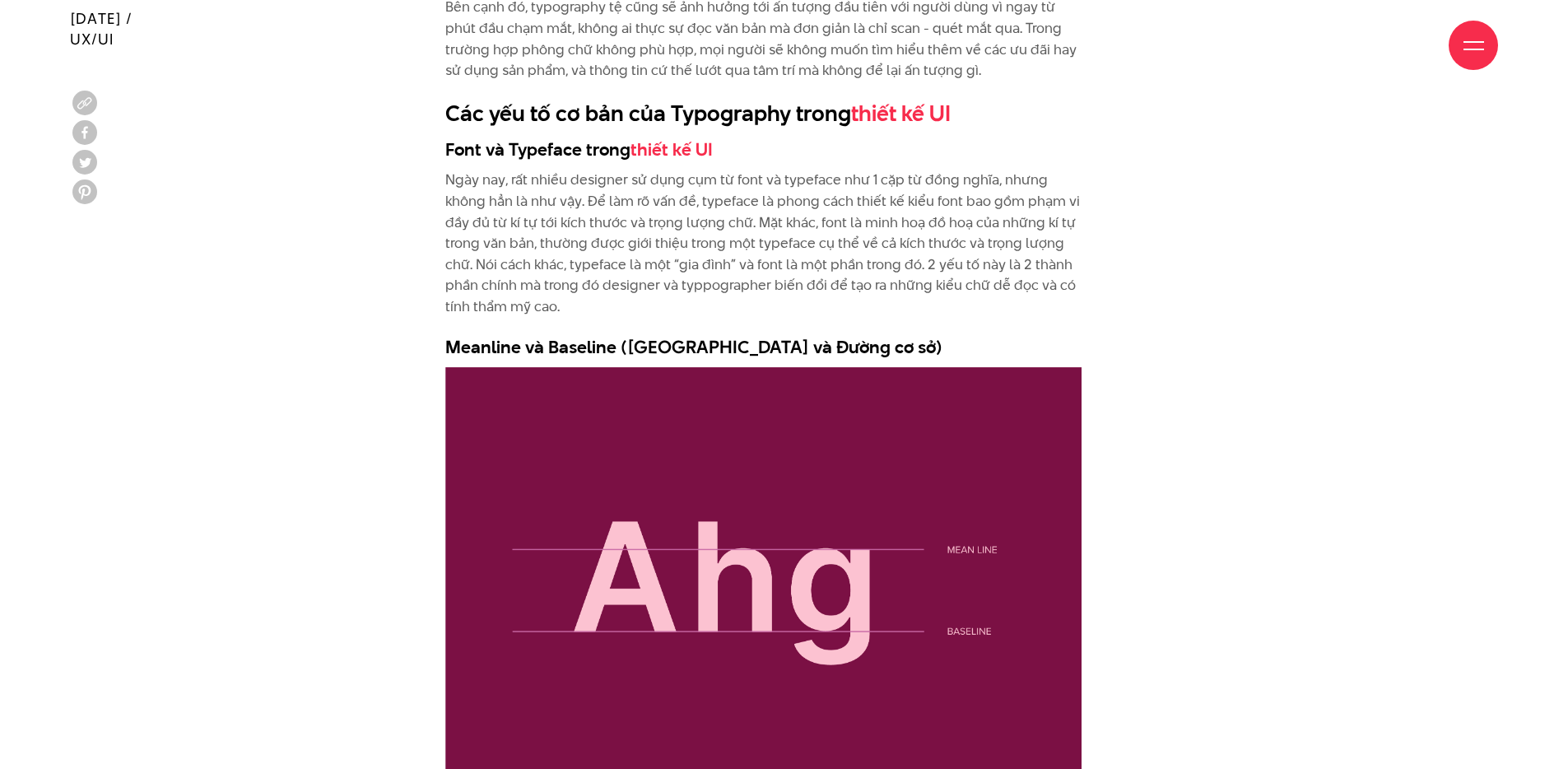
scroll to position [2906, 0]
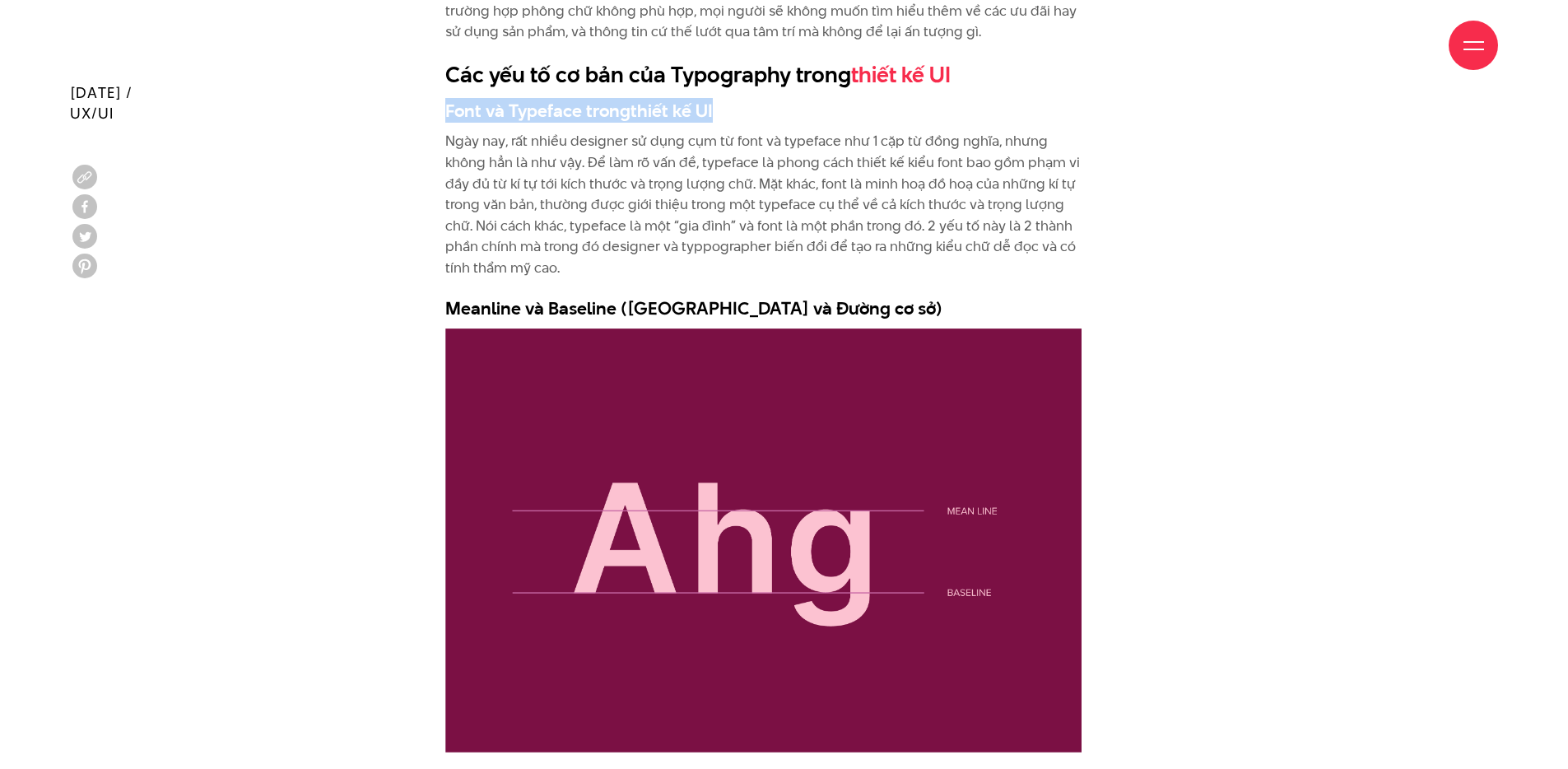
drag, startPoint x: 448, startPoint y: 111, endPoint x: 722, endPoint y: 109, distance: 274.0
click at [722, 109] on h3 "Font và Typeface trong thiết kế UI" at bounding box center [764, 110] width 636 height 25
copy h3 "Font và Typeface trong thiết kế UI"
click at [626, 194] on p "Ngày nay, rất nhiều designer sử dụng cụm từ font và typeface như 1 cặp từ đồng …" at bounding box center [764, 204] width 636 height 147
click at [675, 192] on p "Ngày nay, rất nhiều designer sử dụng cụm từ font và typeface như 1 cặp từ đồng …" at bounding box center [764, 204] width 636 height 147
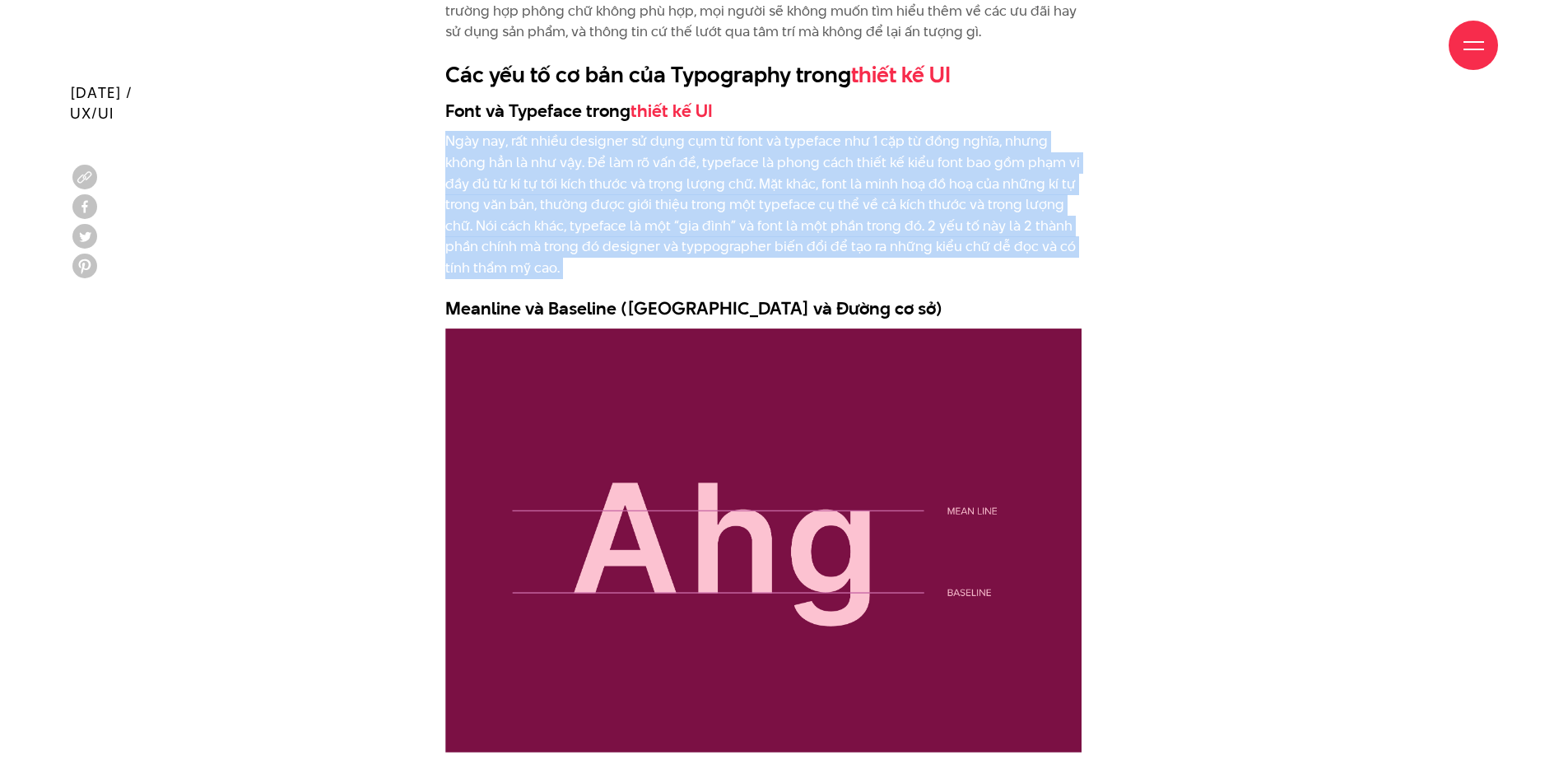
drag, startPoint x: 446, startPoint y: 139, endPoint x: 563, endPoint y: 281, distance: 184.0
copy div "Ngày nay, rất nhiều designer sử dụng cụm từ font và typeface như 1 cặp từ đồng …"
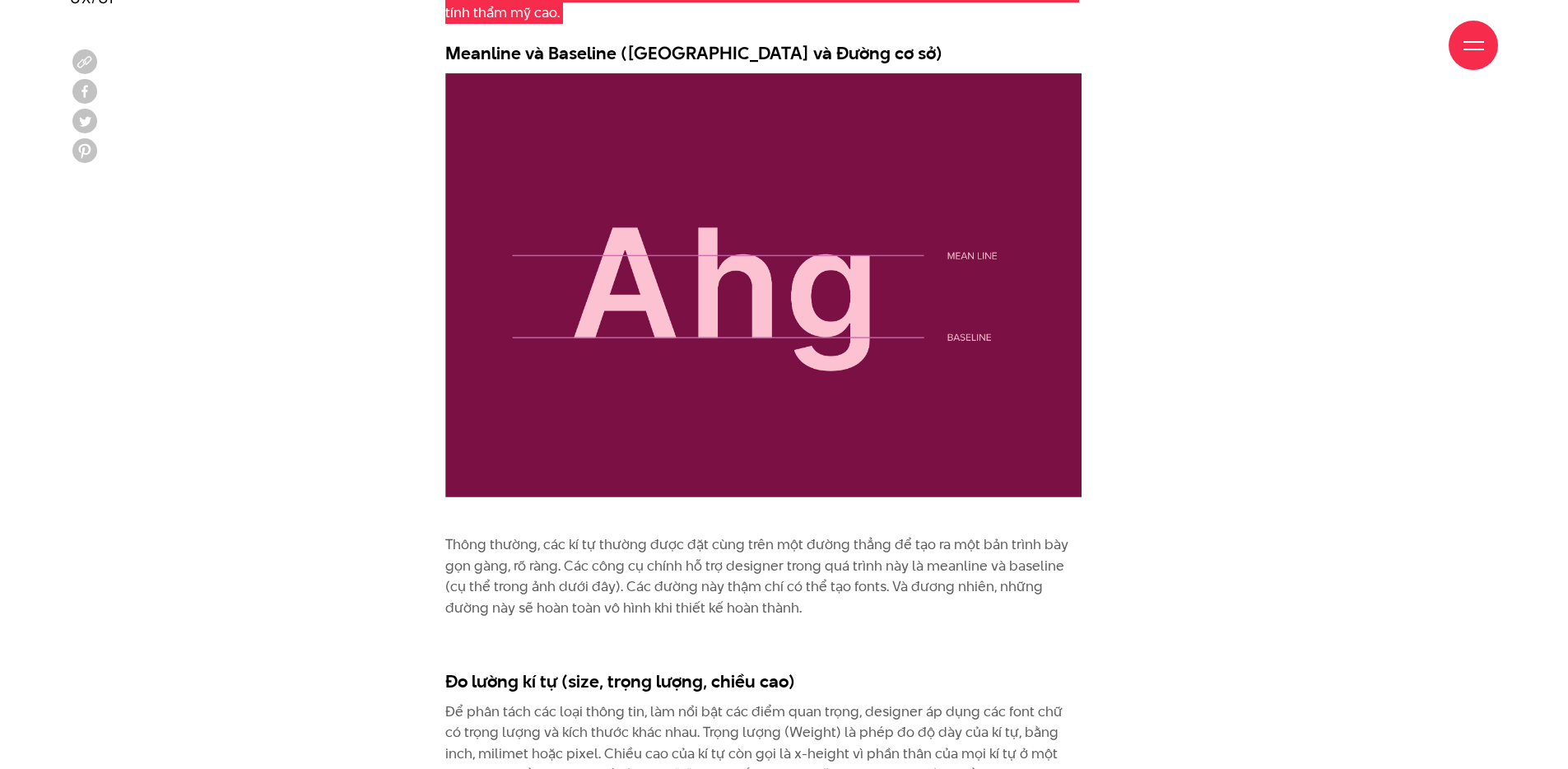
scroll to position [3163, 0]
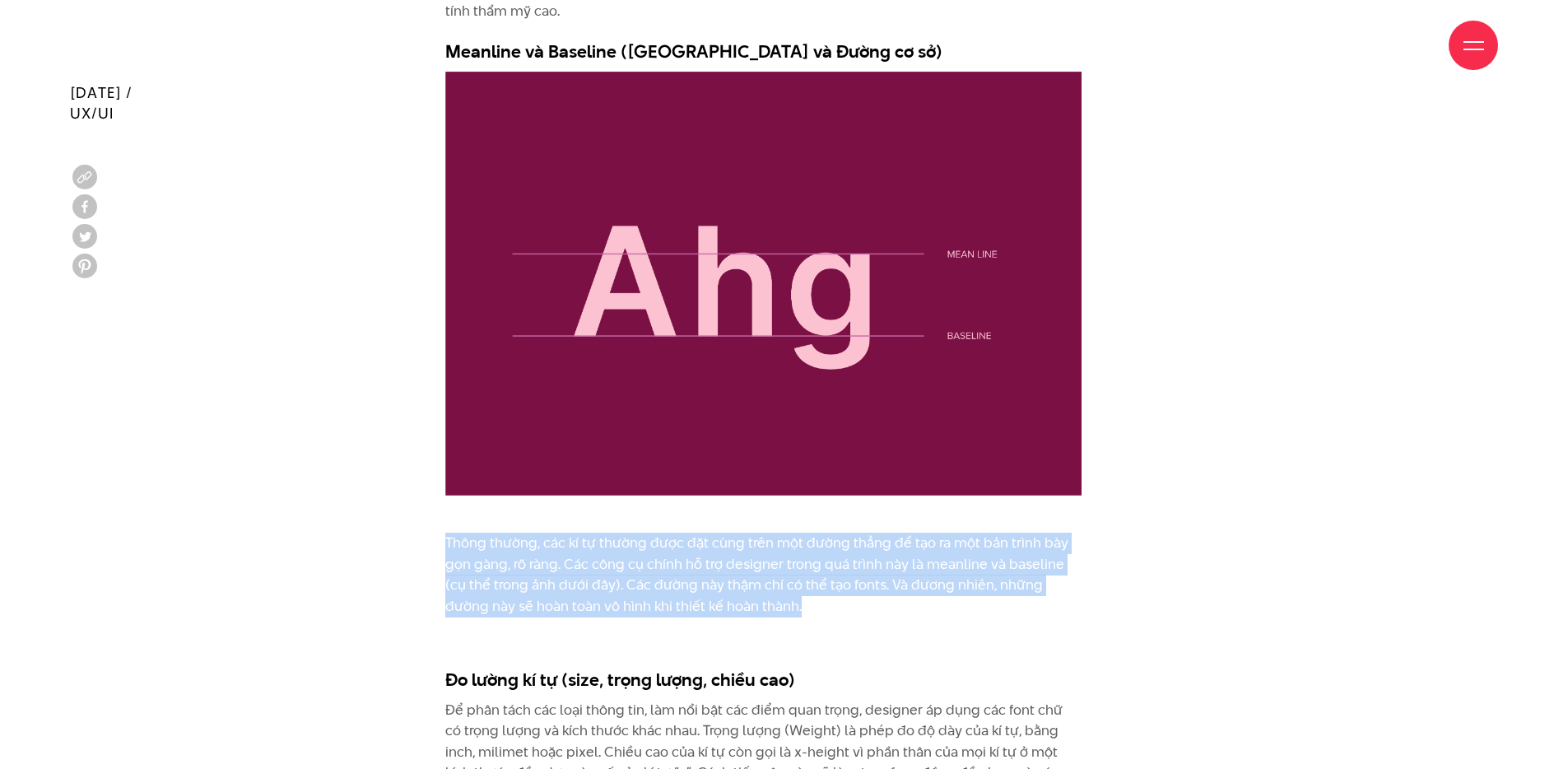
drag, startPoint x: 447, startPoint y: 542, endPoint x: 885, endPoint y: 617, distance: 444.4
click at [885, 617] on p "Thông thường, các kí tự thường được đặt cùng trên một đường thẳng để tạo ra một…" at bounding box center [764, 575] width 636 height 84
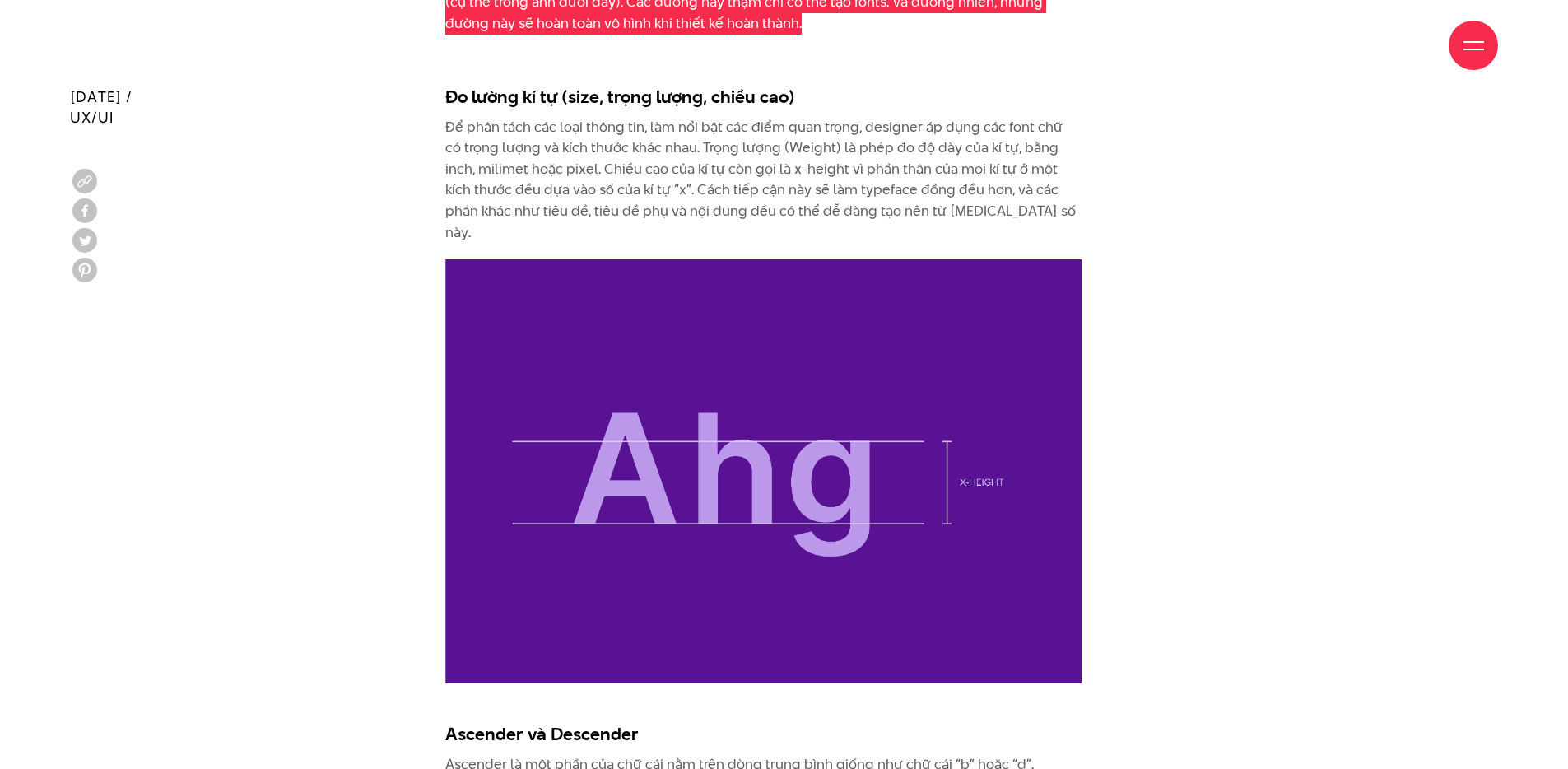
scroll to position [3752, 0]
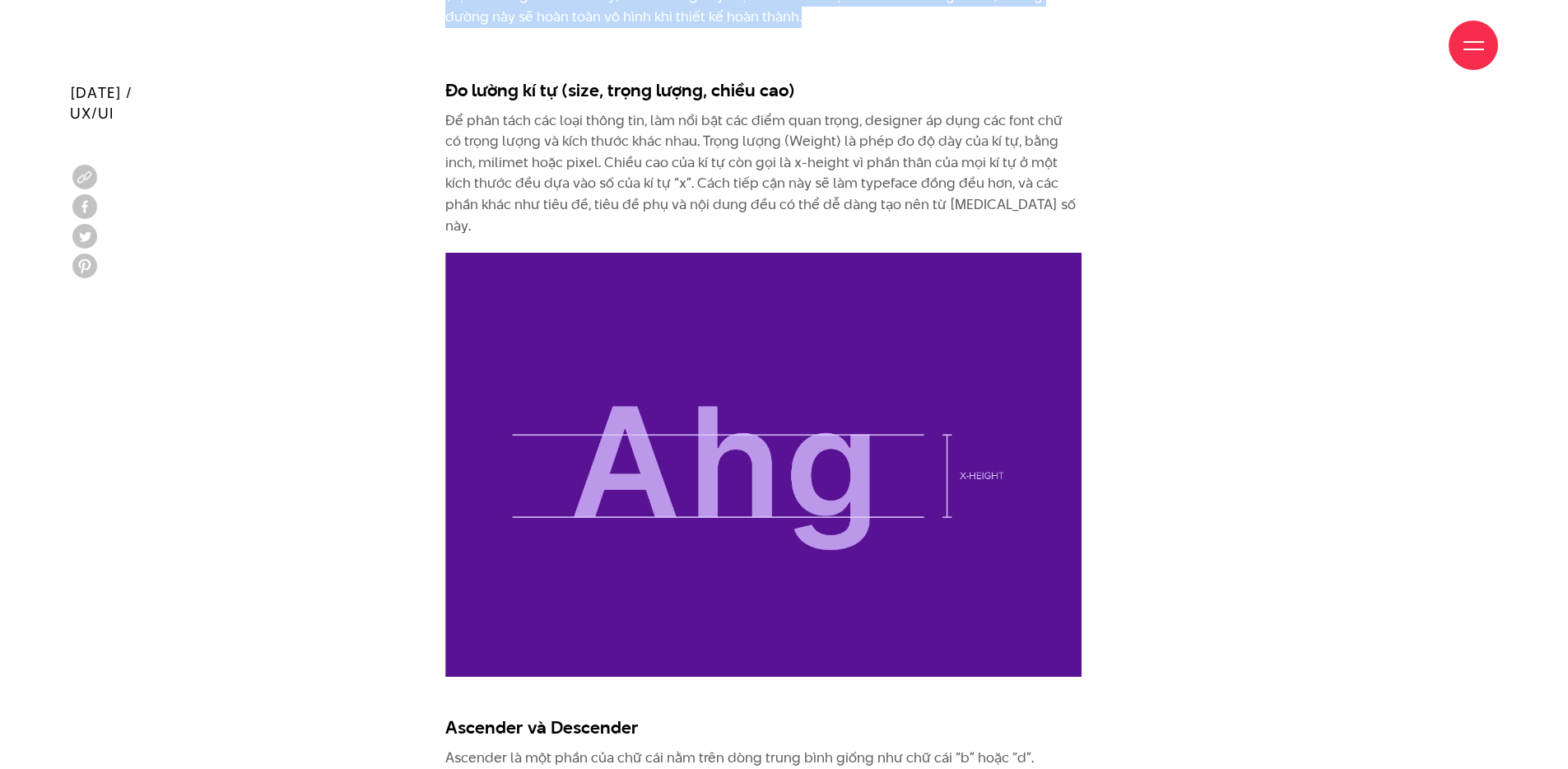
click at [481, 86] on div "Giới thiệu Dự án Dịch vụ Góc nhìn Liên hệ" at bounding box center [783, 45] width 1428 height 91
click at [437, 85] on div "Giới thiệu Dự án Dịch vụ Góc nhìn Liên hệ" at bounding box center [783, 45] width 1428 height 91
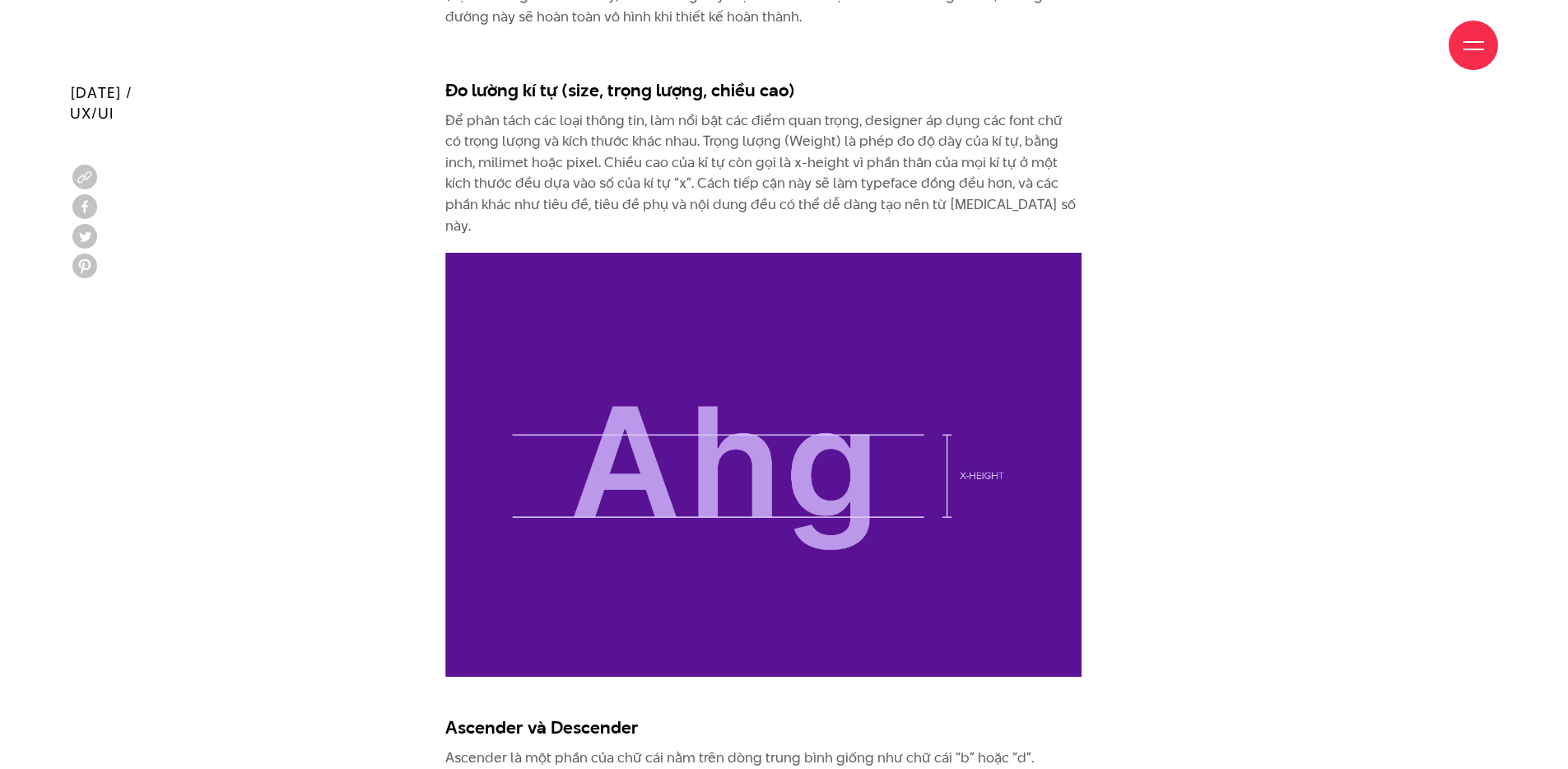
drag, startPoint x: 447, startPoint y: 87, endPoint x: 791, endPoint y: 88, distance: 344.0
click at [791, 88] on div "Giới thiệu Dự án Dịch vụ Góc nhìn Liên hệ" at bounding box center [783, 45] width 1428 height 91
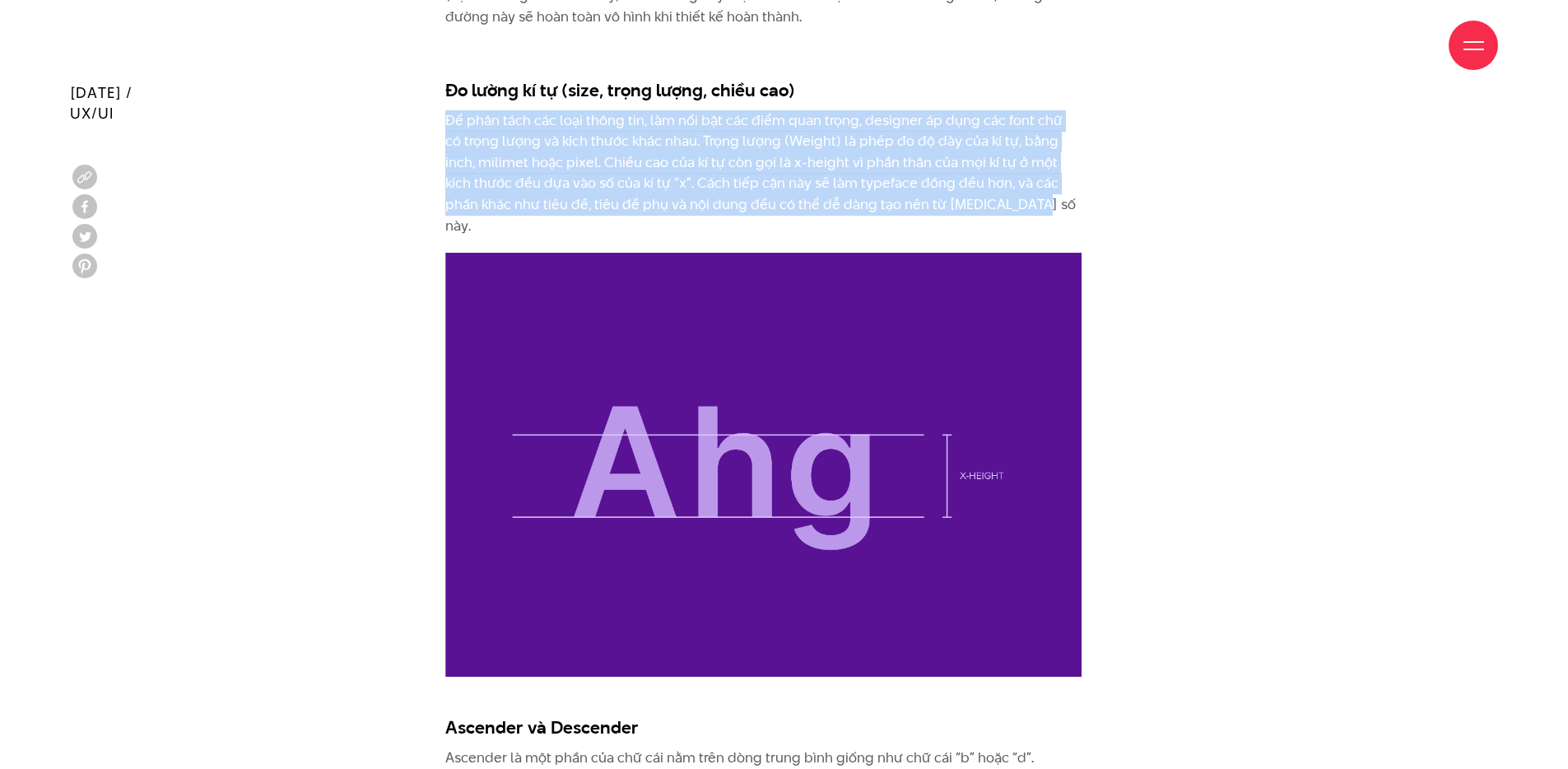
drag, startPoint x: 447, startPoint y: 119, endPoint x: 1016, endPoint y: 202, distance: 575.0
click at [1016, 202] on p "Để phân tách các loại thông tin, làm nổi bật các điểm quan trọng, designer áp d…" at bounding box center [764, 173] width 636 height 127
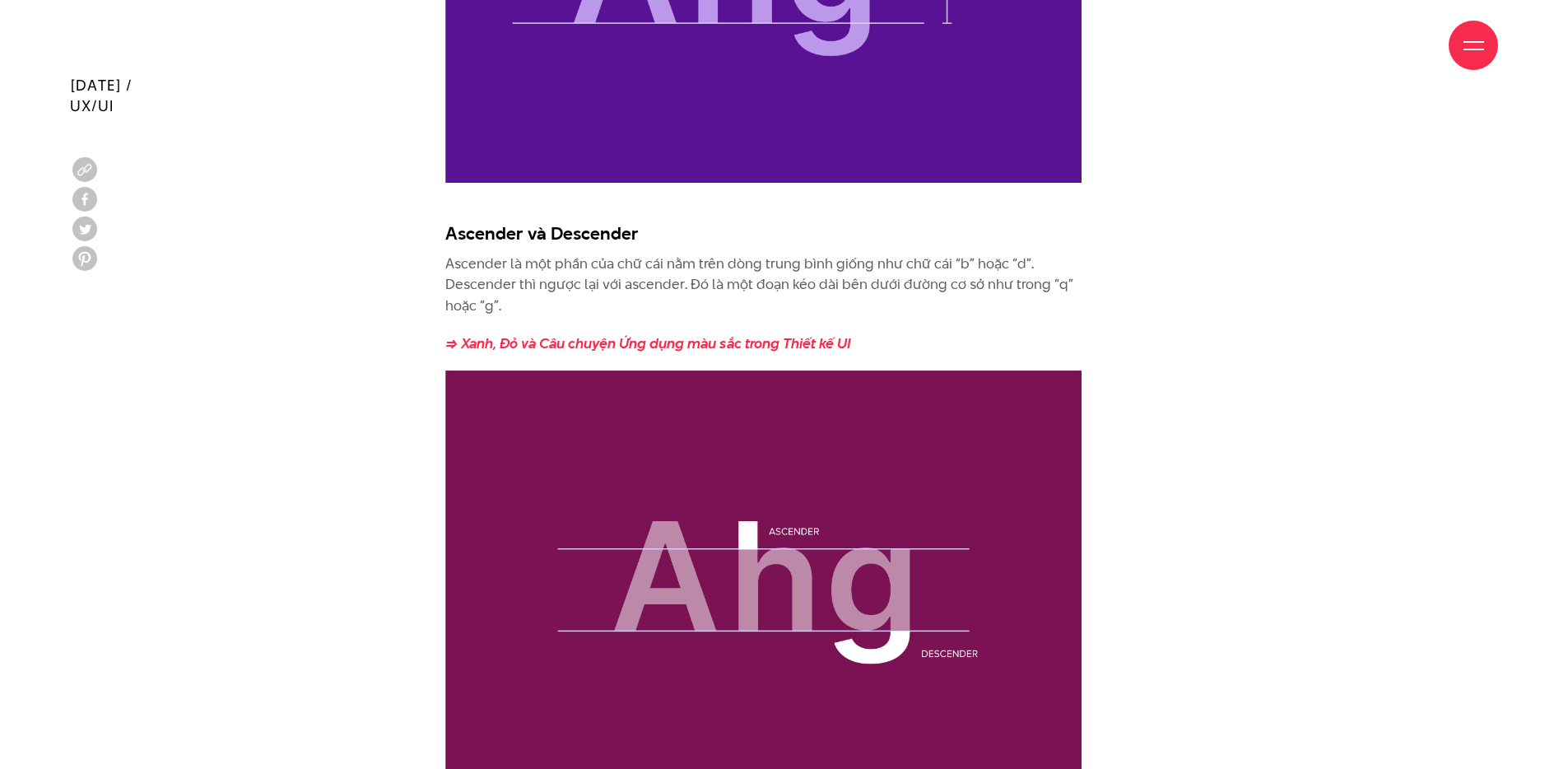
scroll to position [4249, 0]
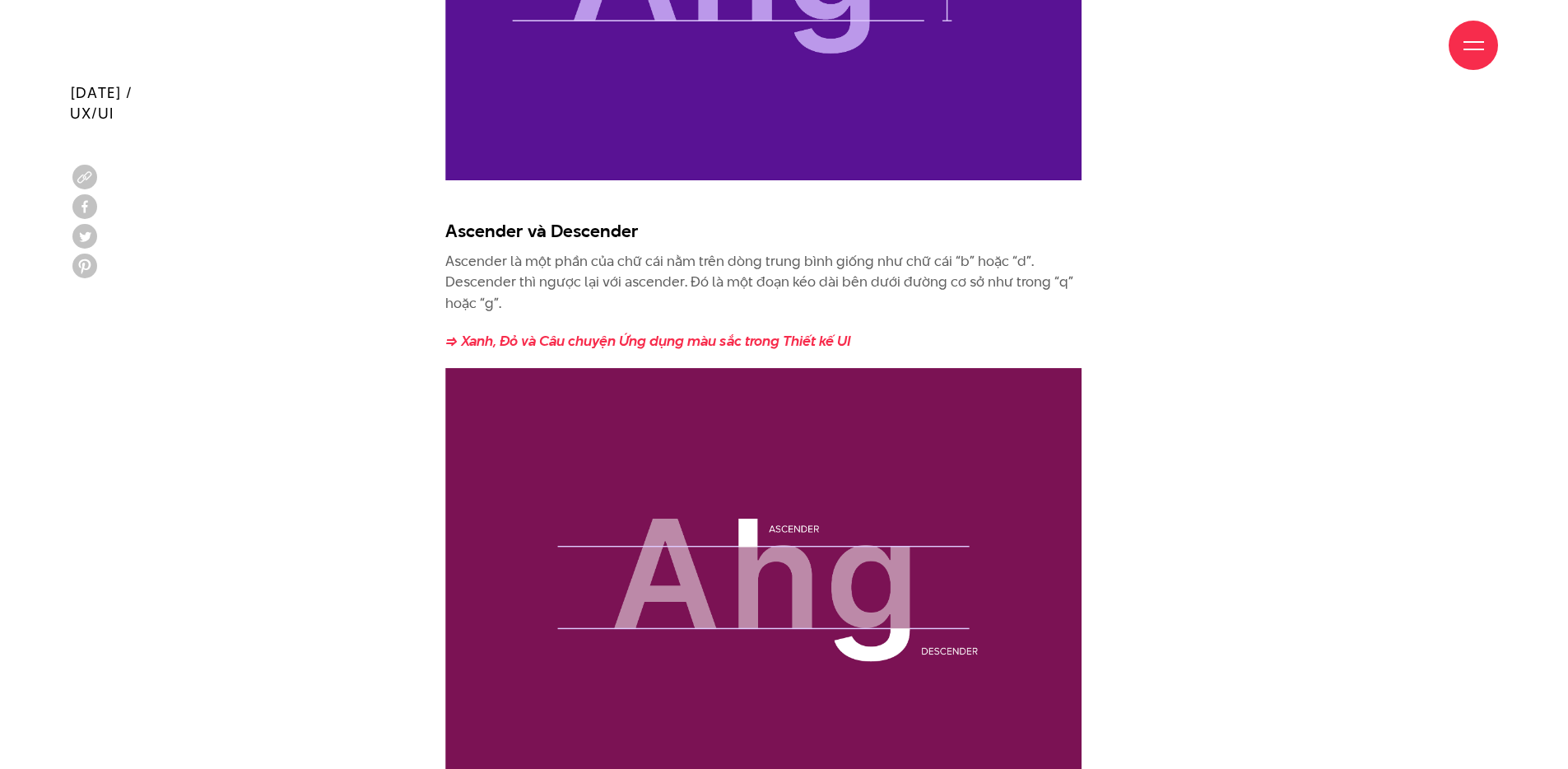
click at [632, 251] on p "Ascender là một phần của chữ cái nằm trên dòng trung bình giống như chữ cái “b”…" at bounding box center [764, 283] width 636 height 64
drag, startPoint x: 447, startPoint y: 211, endPoint x: 668, endPoint y: 222, distance: 221.3
click at [483, 251] on p "Ascender là một phần của chữ cái nằm trên dòng trung bình giống như chữ cái “b”…" at bounding box center [764, 283] width 636 height 64
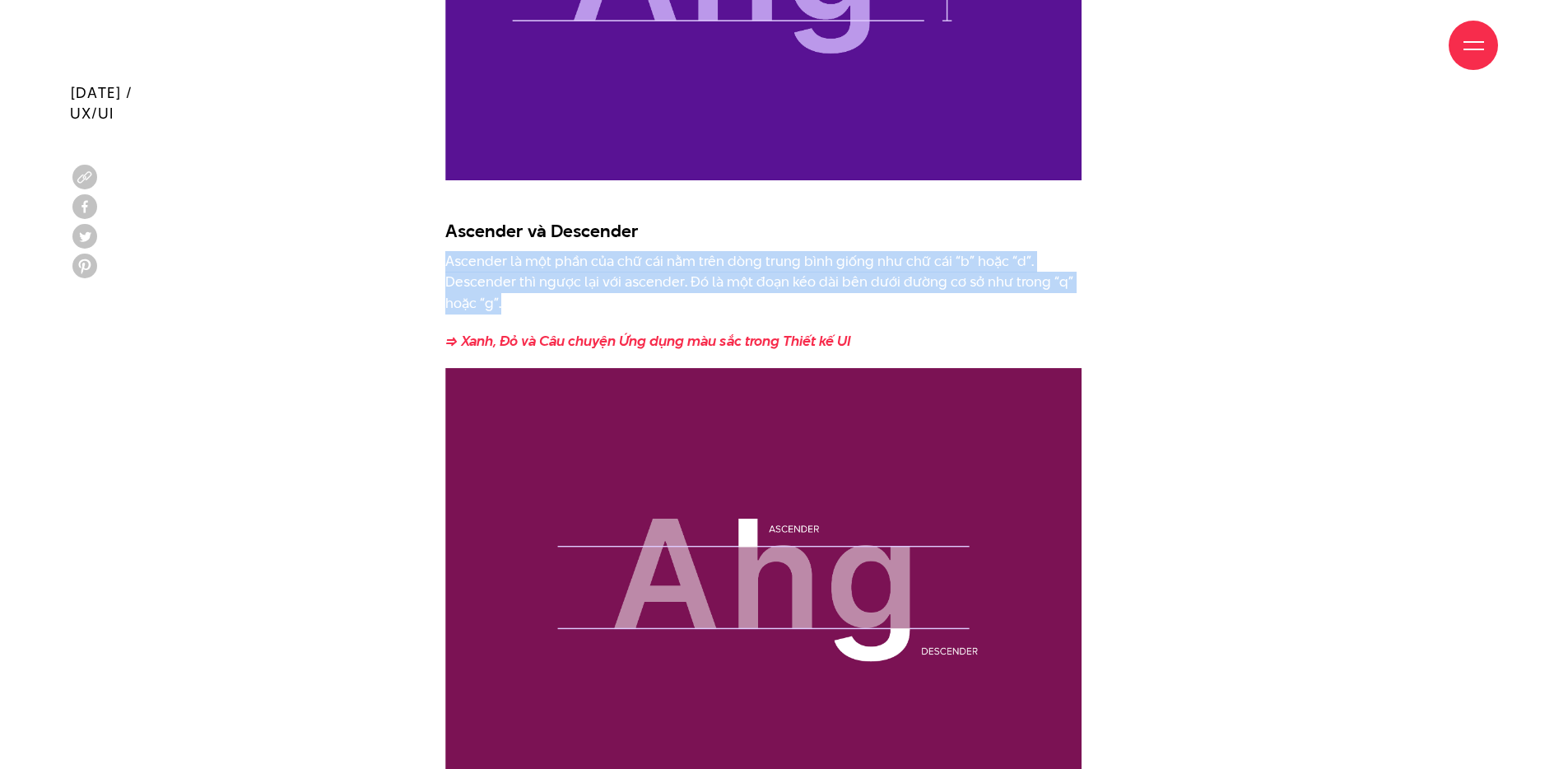
drag, startPoint x: 490, startPoint y: 248, endPoint x: 535, endPoint y: 289, distance: 60.9
click at [535, 289] on p "Ascender là một phần của chữ cái nằm trên dòng trung bình giống như chữ cái “b”…" at bounding box center [764, 283] width 636 height 64
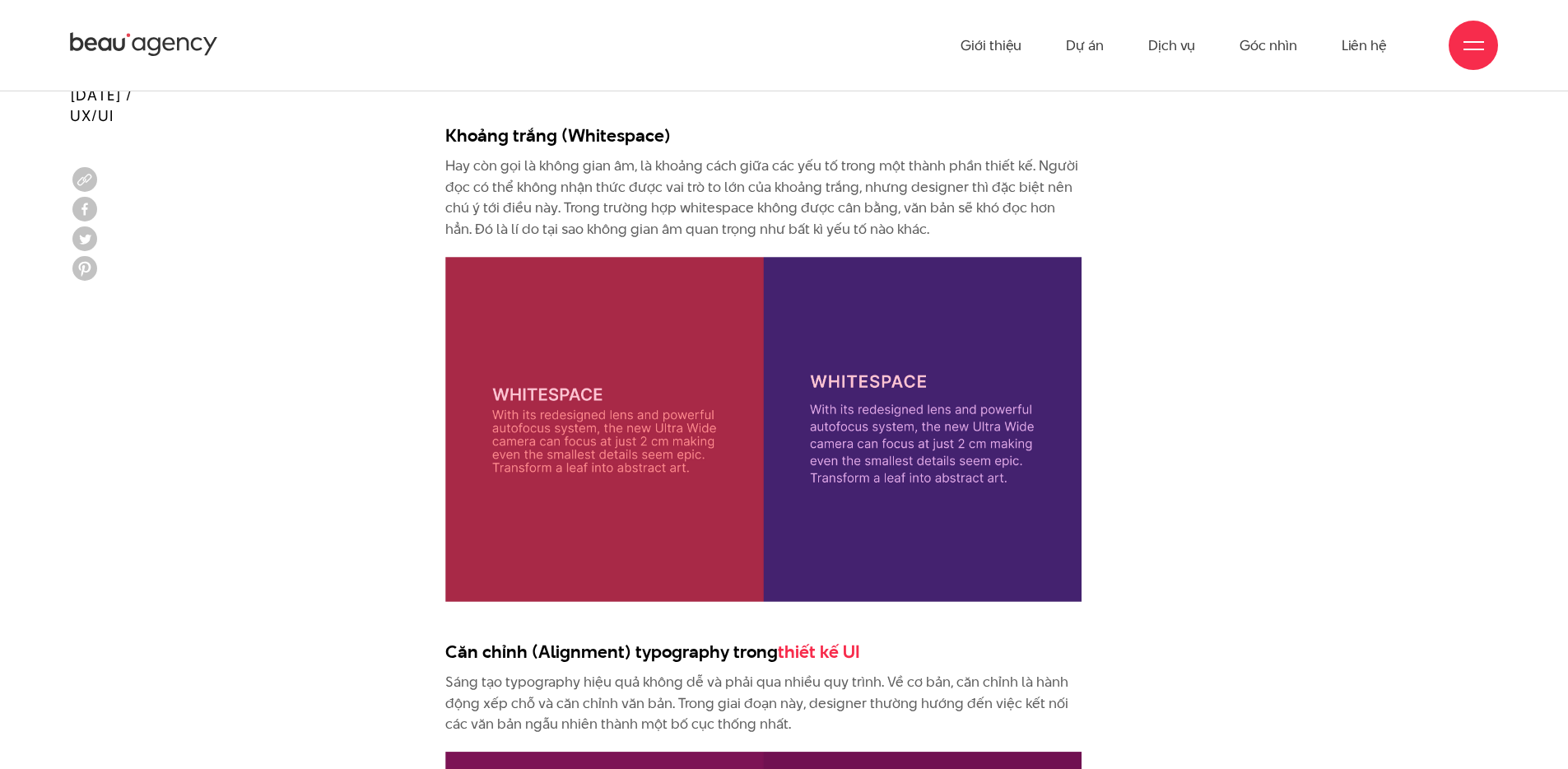
scroll to position [4967, 0]
click at [488, 157] on p "Hay còn gọi là không gian âm, là khoảng cách giữa các yếu tố trong một thành ph…" at bounding box center [764, 198] width 636 height 84
click at [516, 157] on p "Hay còn gọi là không gian âm, là khoảng cách giữa các yếu tố trong một thành ph…" at bounding box center [764, 198] width 636 height 84
drag, startPoint x: 447, startPoint y: 147, endPoint x: 967, endPoint y: 217, distance: 524.7
click at [967, 217] on p "Hay còn gọi là không gian âm, là khoảng cách giữa các yếu tố trong một thành ph…" at bounding box center [764, 198] width 636 height 84
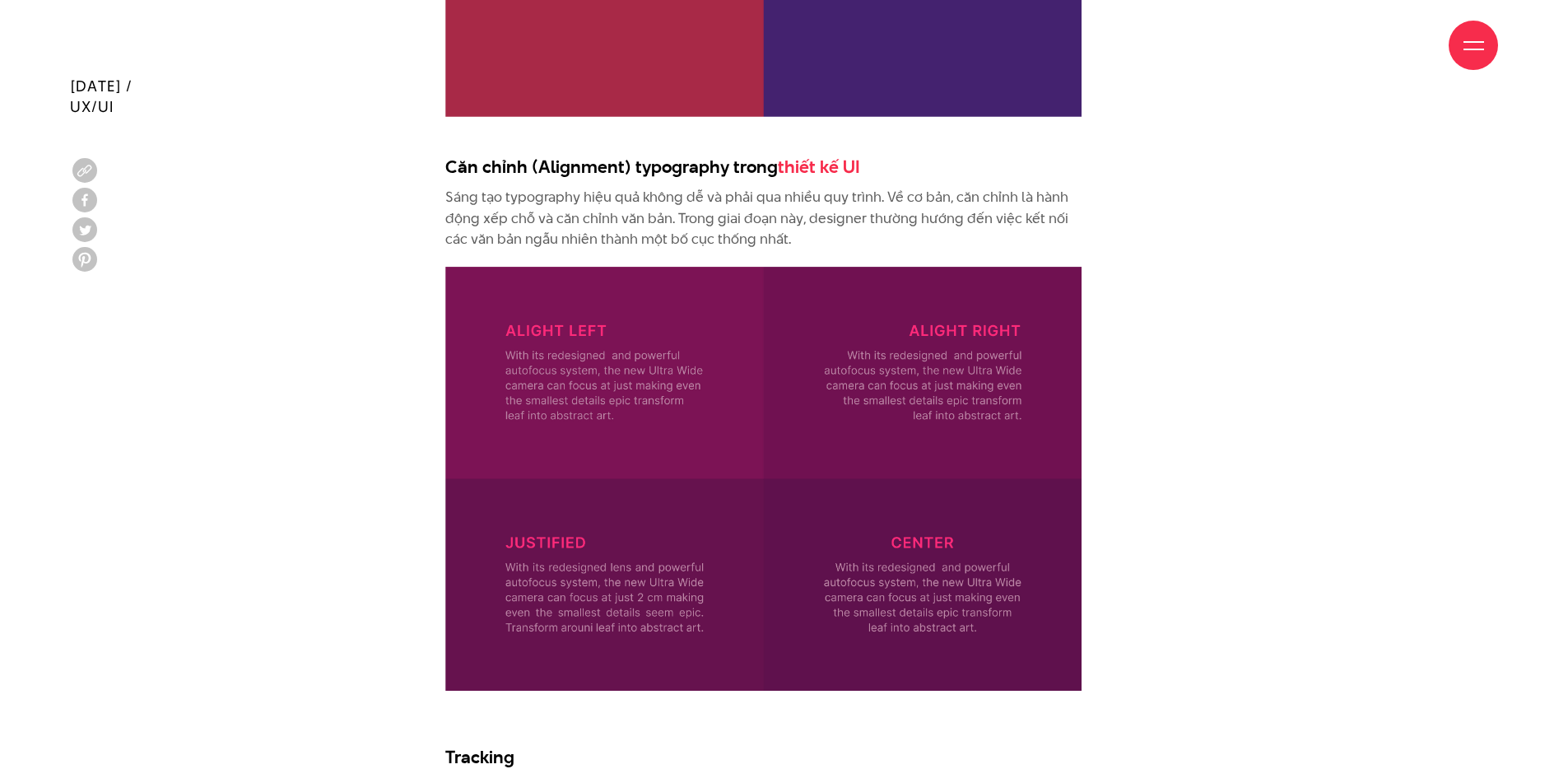
scroll to position [5457, 0]
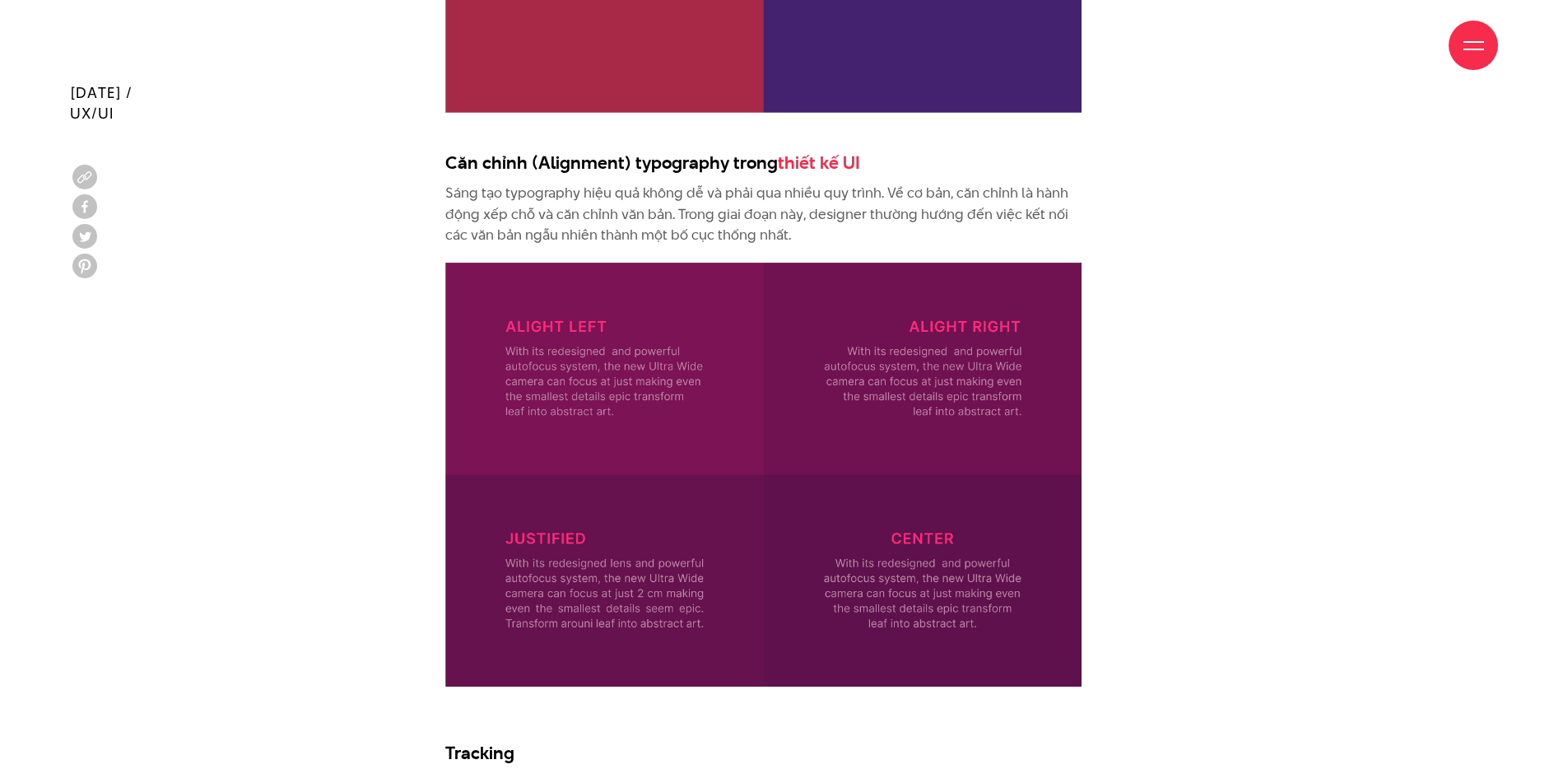
click at [477, 150] on h3 "Căn chỉnh (Alignment) typography trong thiết kế UI" at bounding box center [764, 163] width 636 height 25
drag, startPoint x: 447, startPoint y: 142, endPoint x: 922, endPoint y: 147, distance: 475.0
click at [922, 150] on h3 "Căn chỉnh (Alignment) typography trong thiết kế UI" at bounding box center [764, 163] width 636 height 25
click at [483, 190] on p "Sáng tạo typography hiệu quả không dễ và phải qua nhiều quy trình. Về cơ bản, c…" at bounding box center [764, 215] width 636 height 64
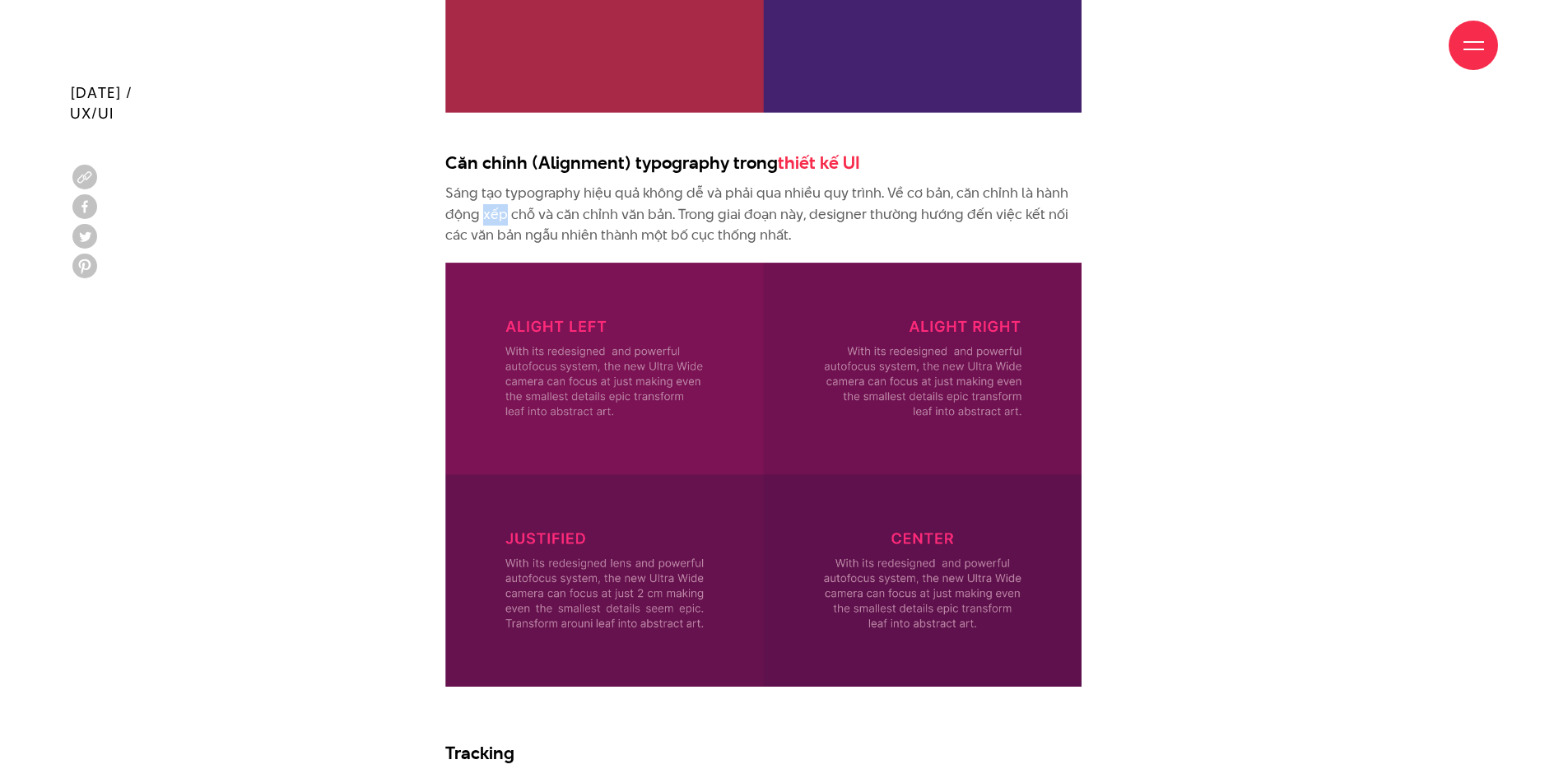
drag, startPoint x: 447, startPoint y: 173, endPoint x: 817, endPoint y: 220, distance: 373.0
click at [817, 220] on p "Sáng tạo typography hiệu quả không dễ và phải qua nhiều quy trình. Về cơ bản, c…" at bounding box center [764, 215] width 636 height 64
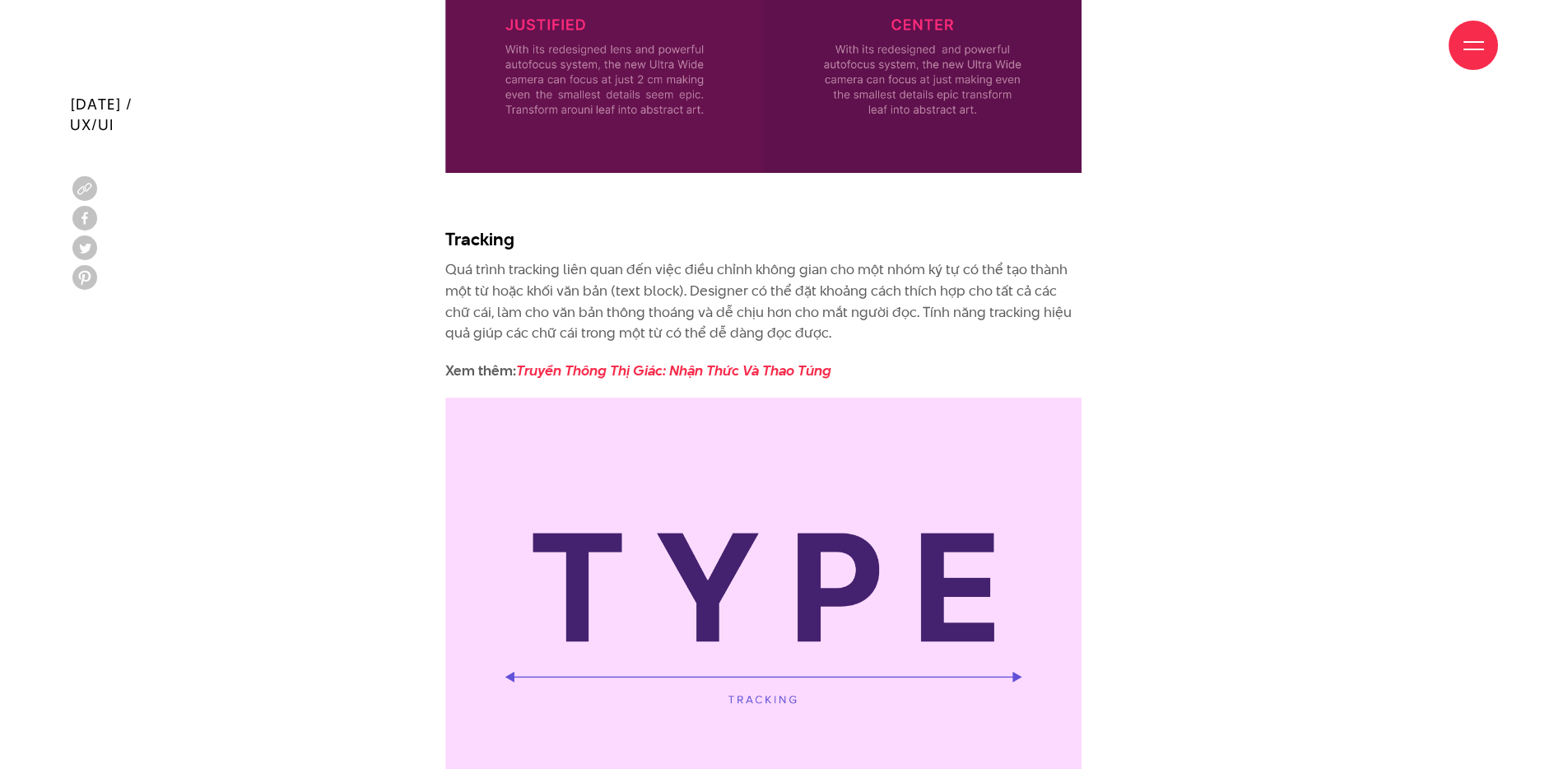
scroll to position [5984, 0]
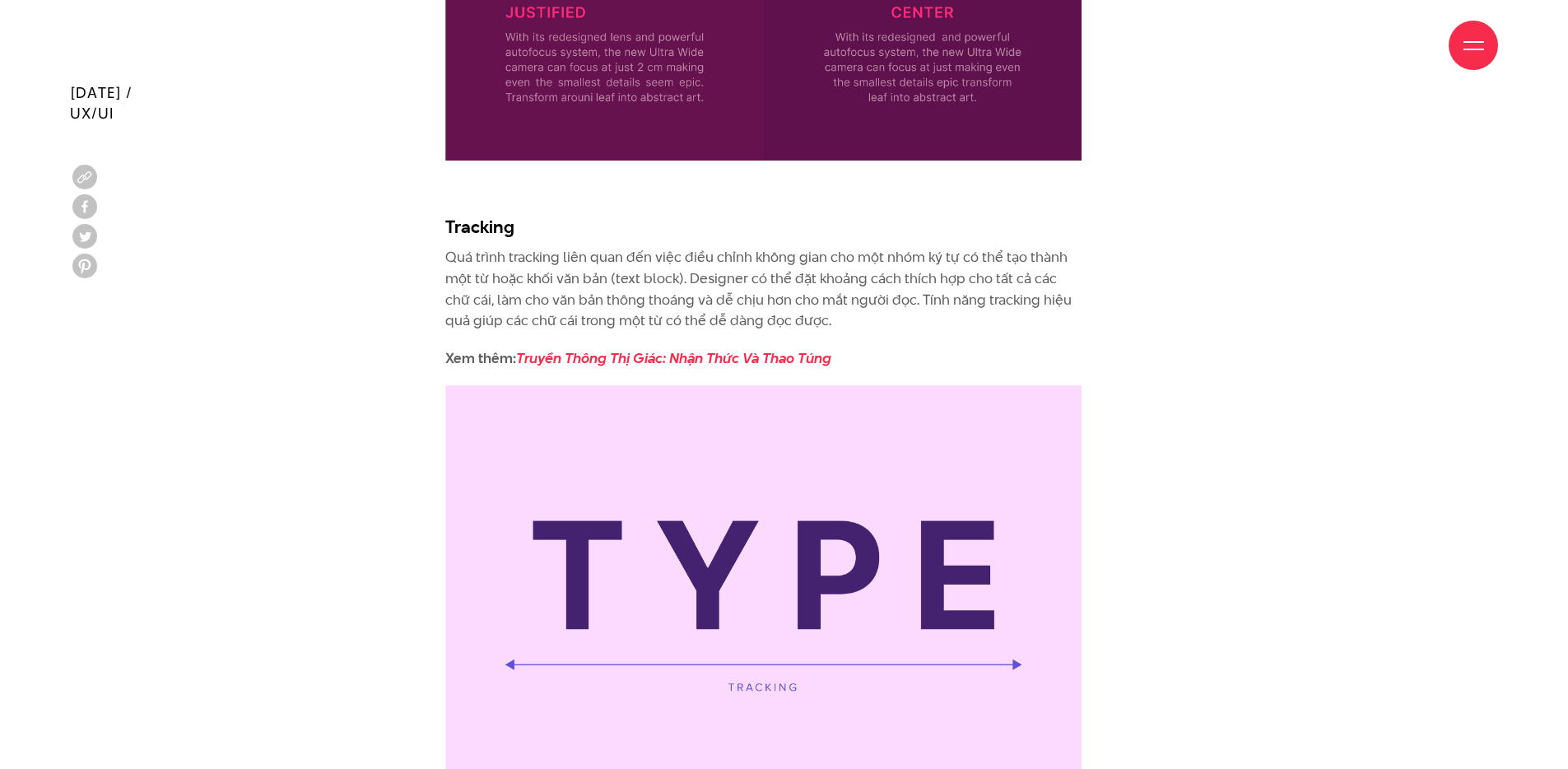
click at [463, 214] on h3 "Tracking" at bounding box center [764, 226] width 636 height 25
click at [552, 247] on p "Quá trình tracking liên quan đến việc điều chỉnh không gian cho một nhóm ký tự …" at bounding box center [764, 288] width 636 height 84
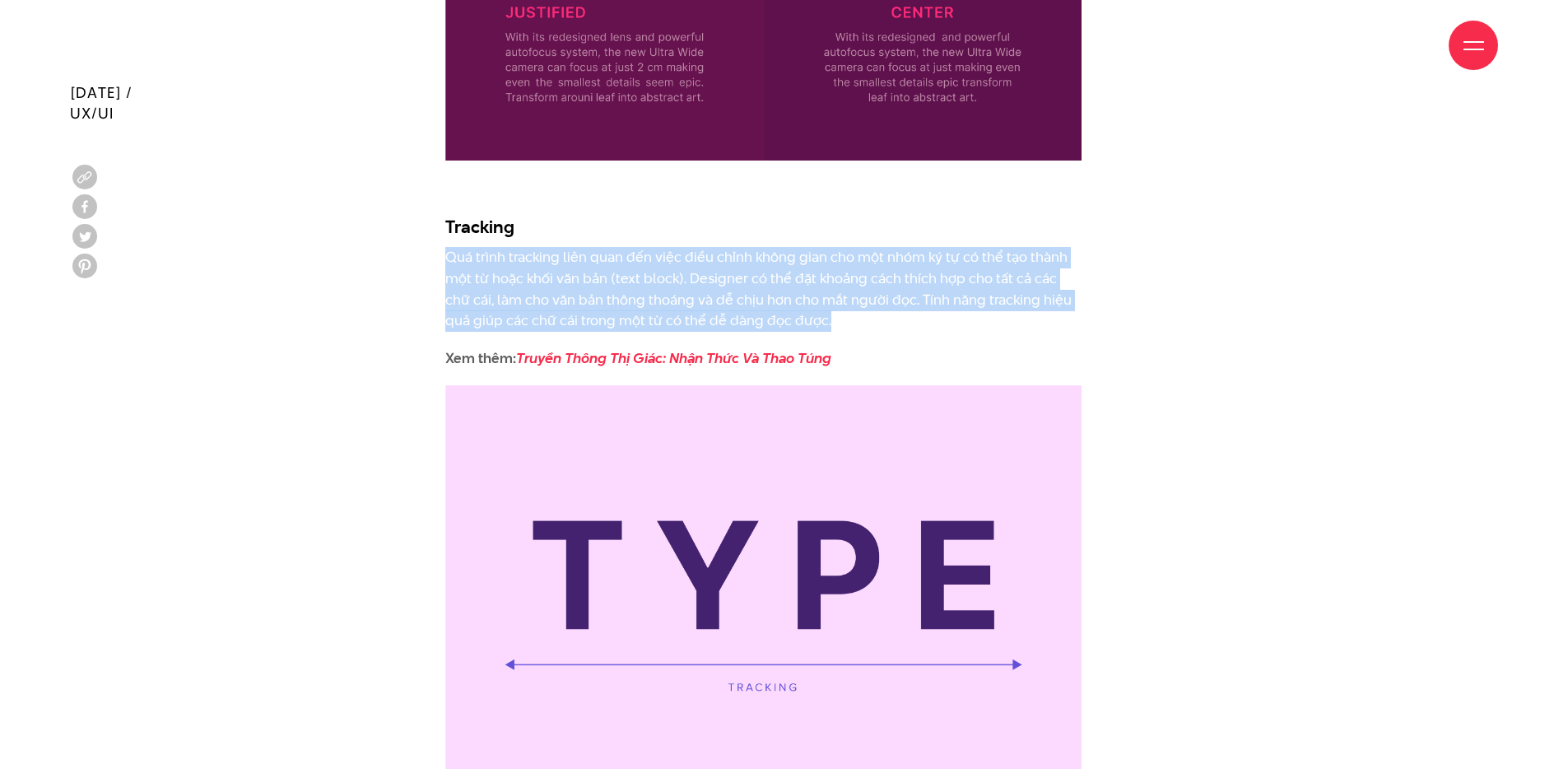
drag, startPoint x: 447, startPoint y: 237, endPoint x: 841, endPoint y: 311, distance: 400.9
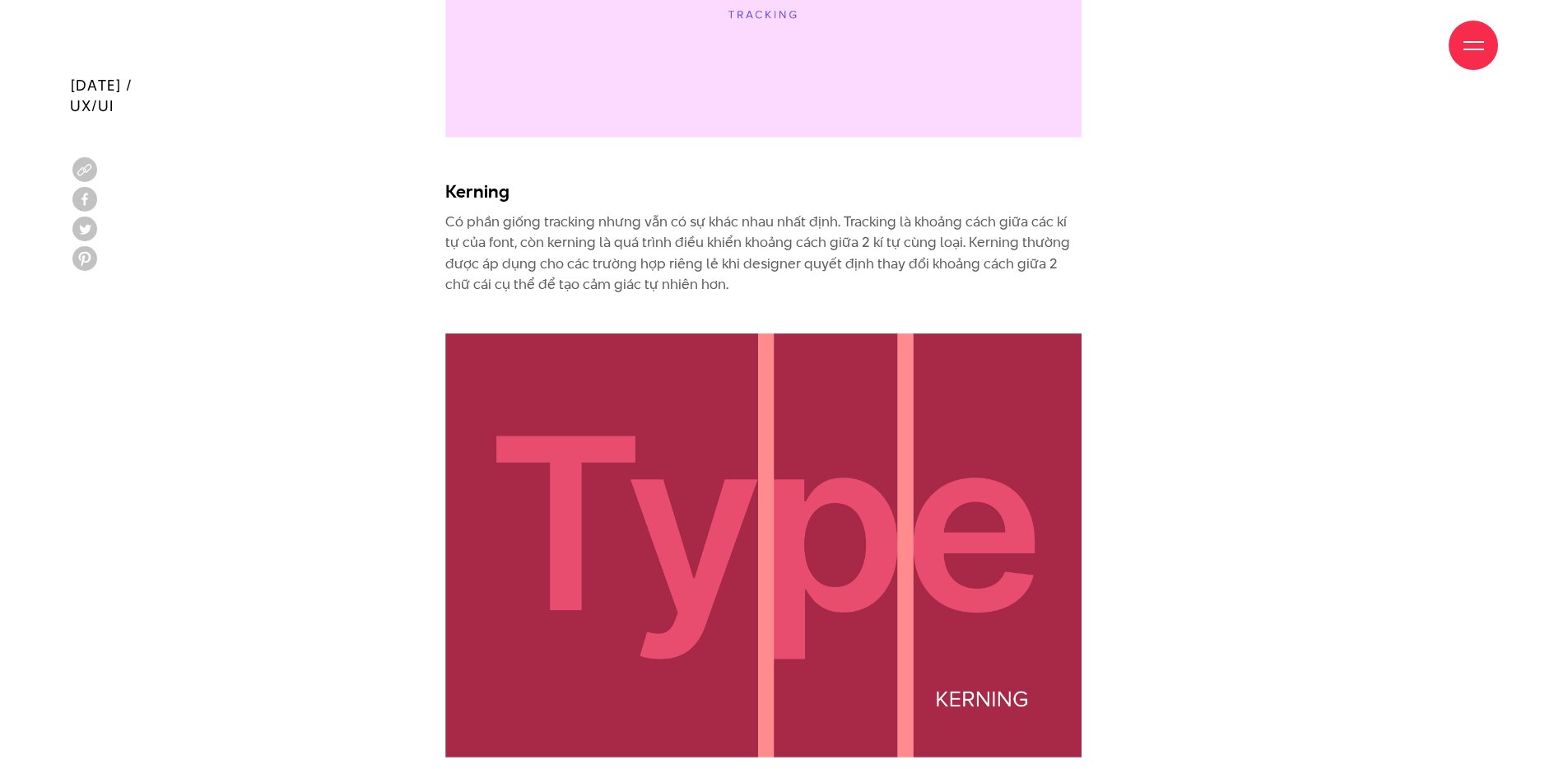
scroll to position [6661, 0]
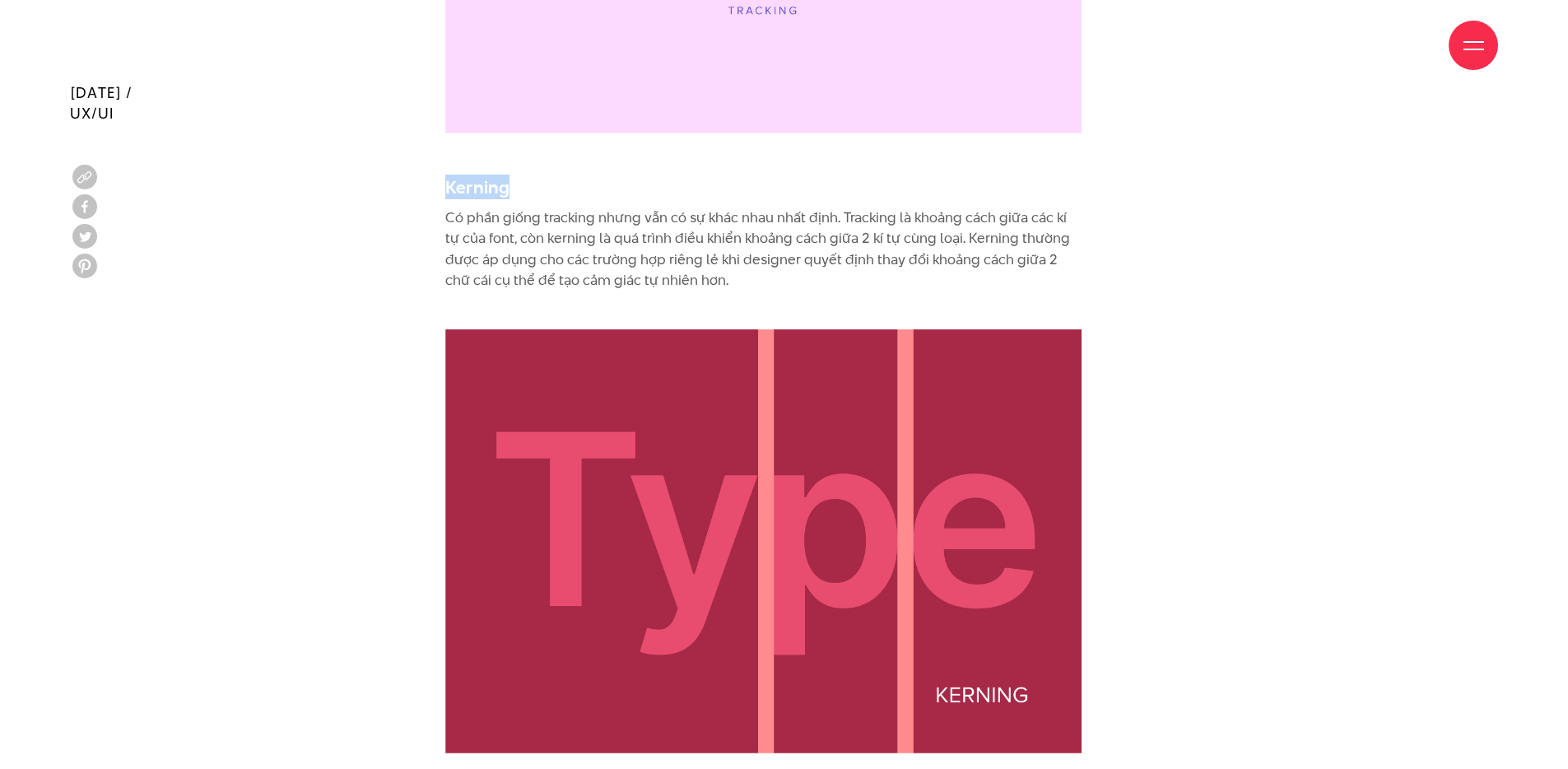
drag, startPoint x: 448, startPoint y: 168, endPoint x: 525, endPoint y: 169, distance: 77.0
click at [525, 175] on h3 "Kerning" at bounding box center [764, 188] width 636 height 25
click at [529, 224] on p "Có phần giống tracking nhưng vẫn có sự khác nhau nhất định. Tracking là khoảng …" at bounding box center [764, 260] width 636 height 105
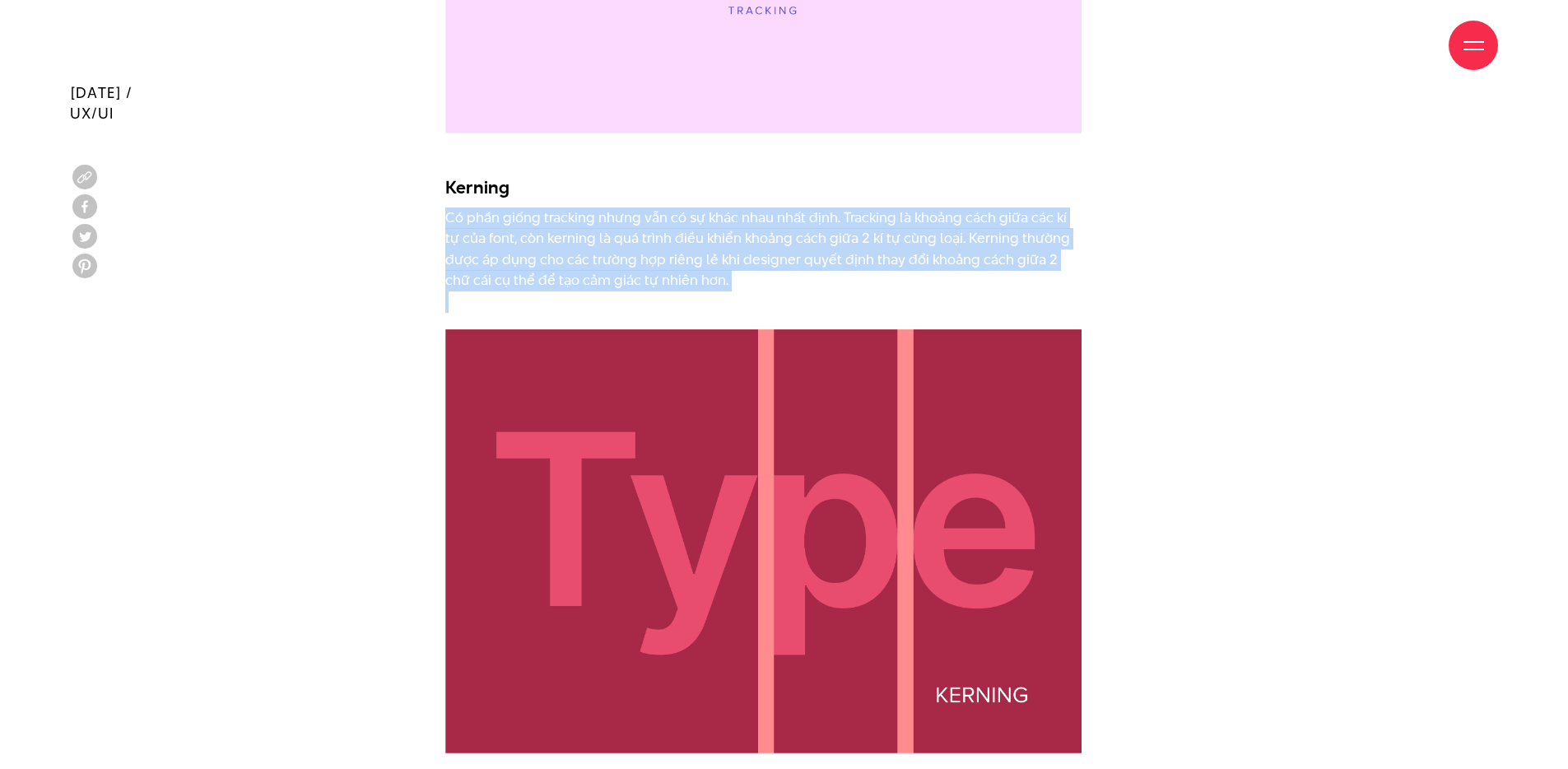
drag, startPoint x: 448, startPoint y: 196, endPoint x: 684, endPoint y: 281, distance: 250.8
click at [684, 281] on p "Có phần giống tracking nhưng vẫn có sự khác nhau nhất định. Tracking là khoảng …" at bounding box center [764, 260] width 636 height 105
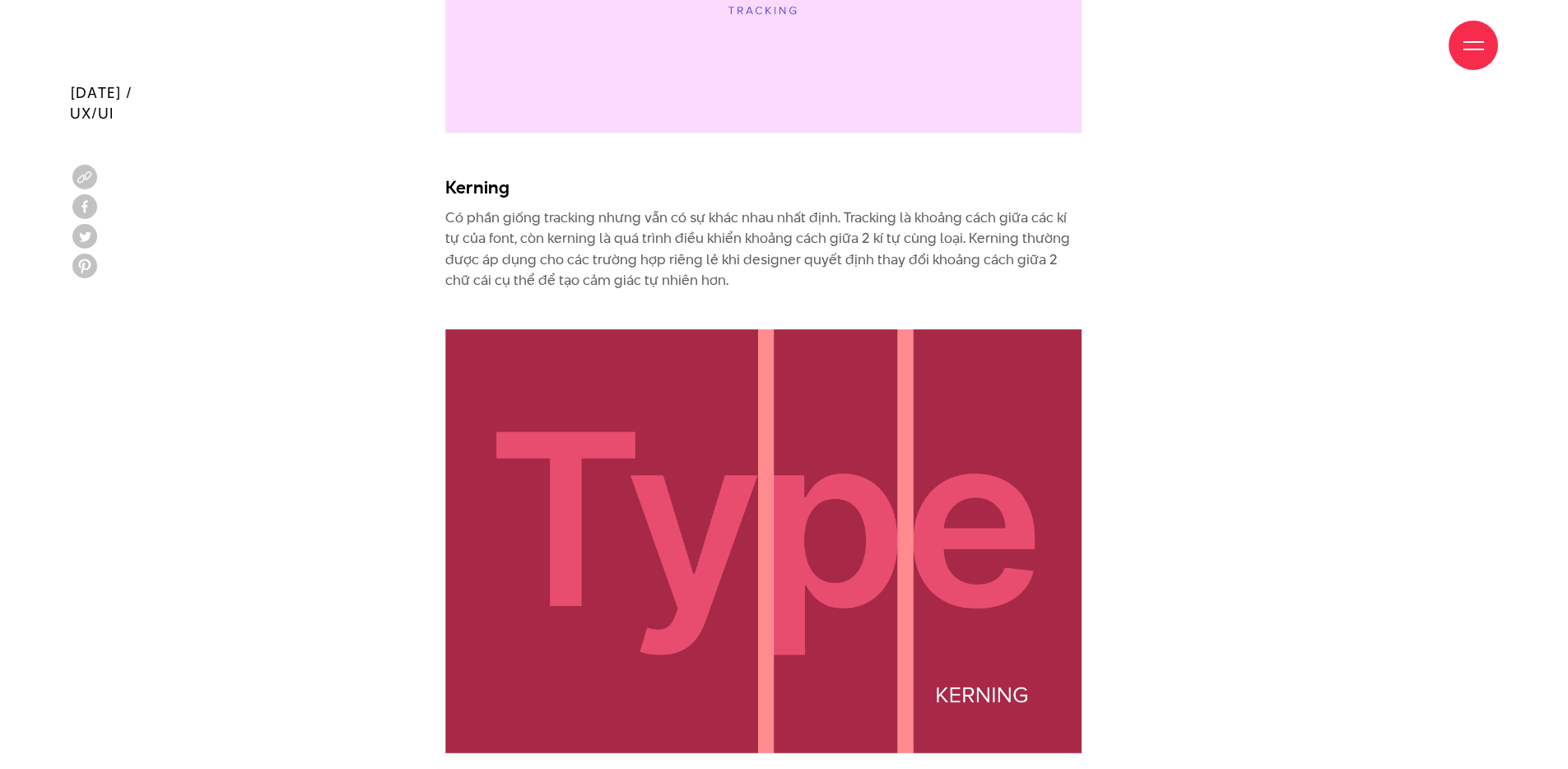
drag, startPoint x: 511, startPoint y: 208, endPoint x: 664, endPoint y: 264, distance: 162.9
click at [664, 264] on p "Có phần giống tracking nhưng vẫn có sự khác nhau nhất định. Tracking là khoảng …" at bounding box center [764, 260] width 636 height 105
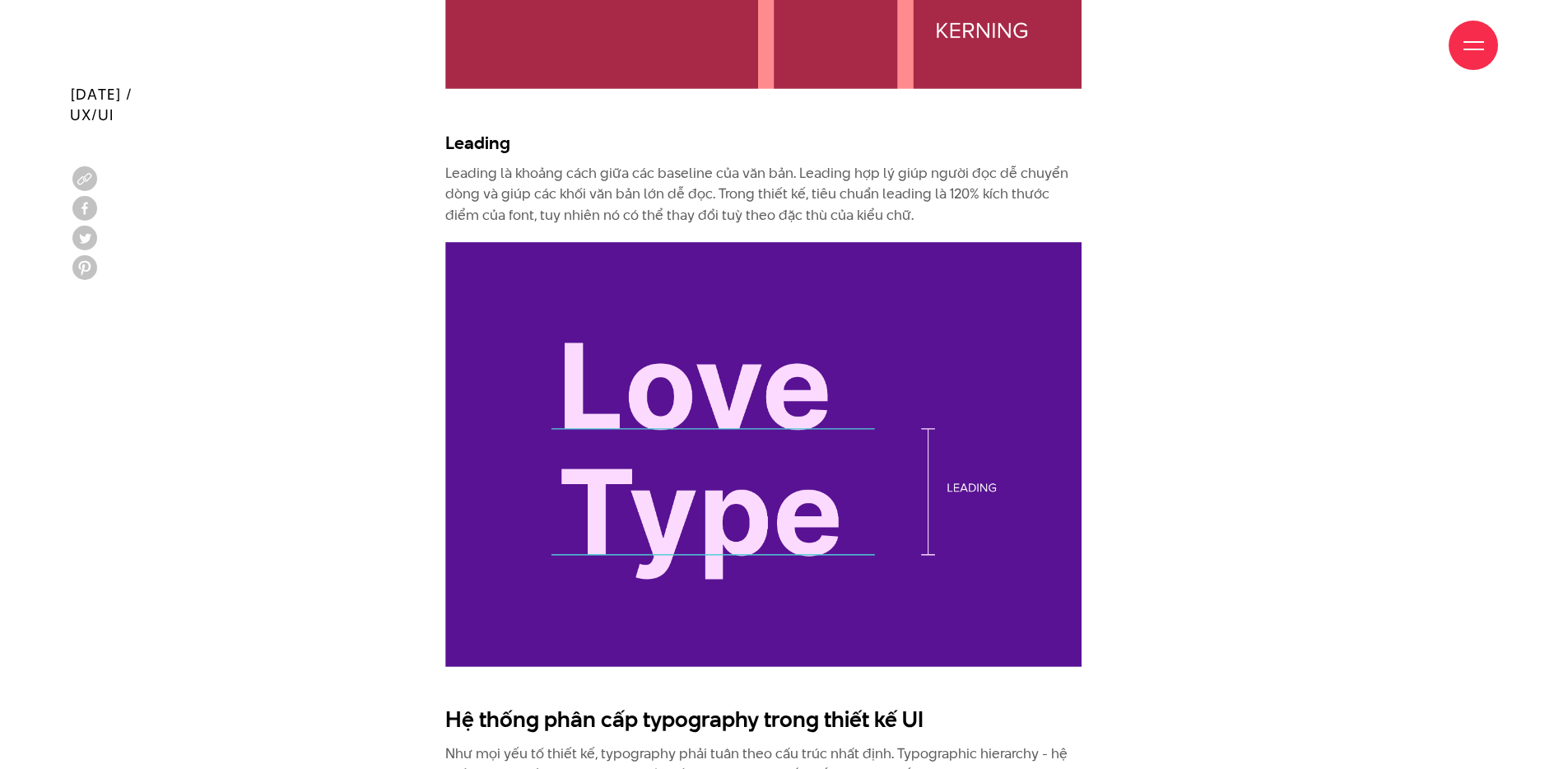
scroll to position [7328, 0]
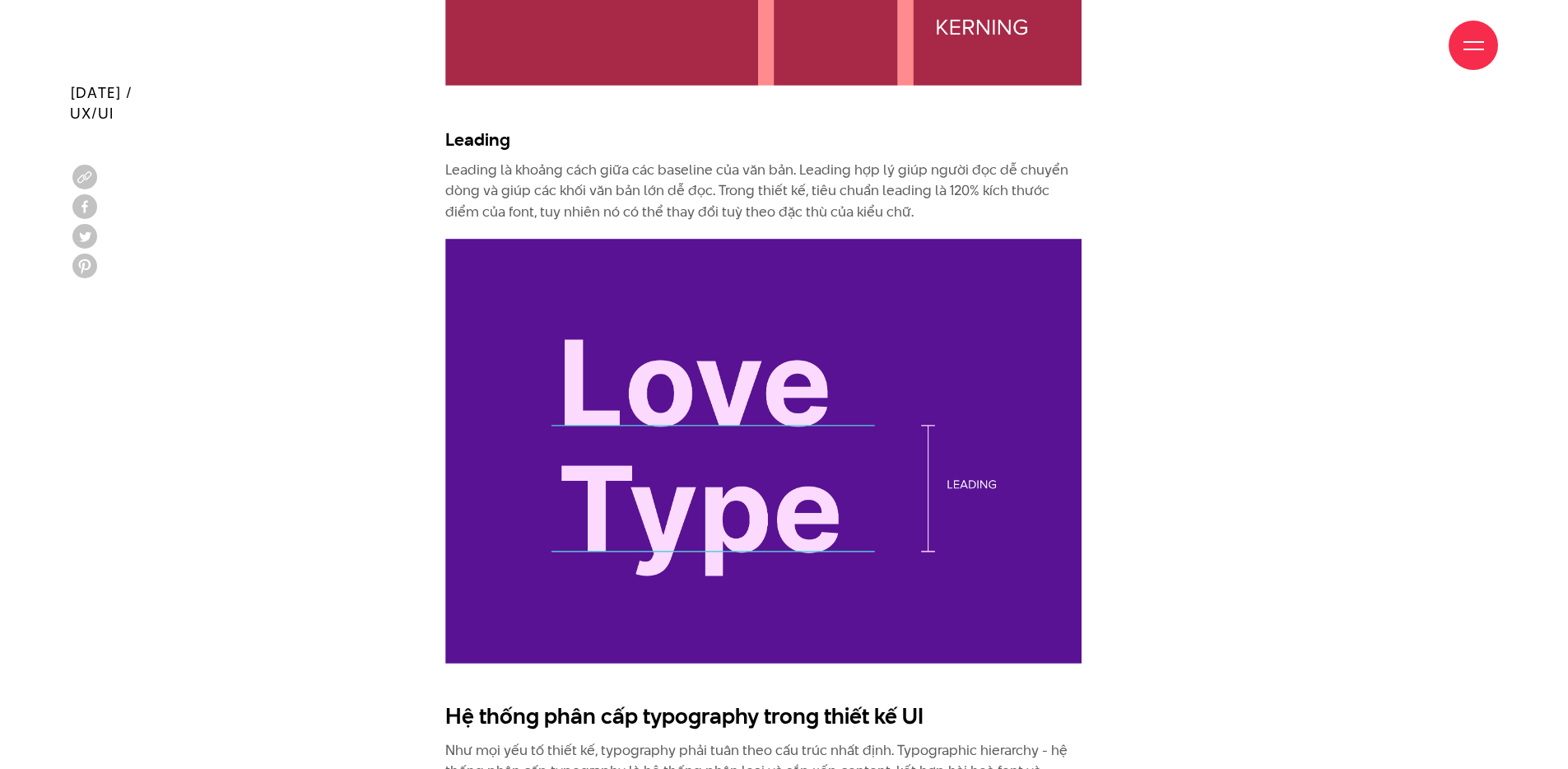
click at [459, 127] on h3 "Leading" at bounding box center [764, 139] width 636 height 25
click at [607, 162] on p "Leading là khoảng cách giữa các baseline của văn bản. Leading hợp lý giúp người…" at bounding box center [764, 192] width 636 height 64
drag, startPoint x: 446, startPoint y: 150, endPoint x: 881, endPoint y: 186, distance: 436.5
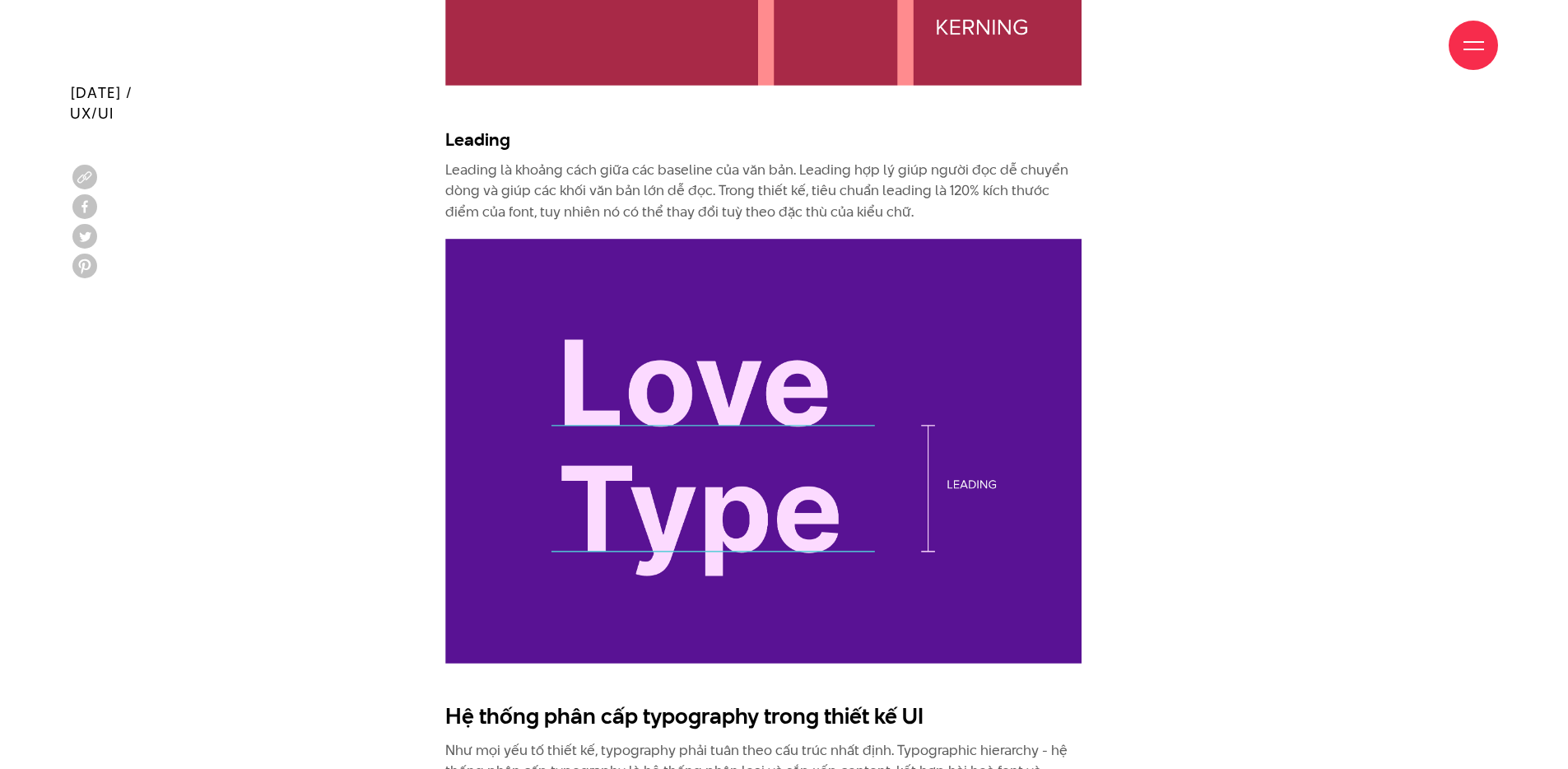
click at [881, 186] on p "Leading là khoảng cách giữa các baseline của văn bản. Leading hợp lý giúp người…" at bounding box center [764, 192] width 636 height 64
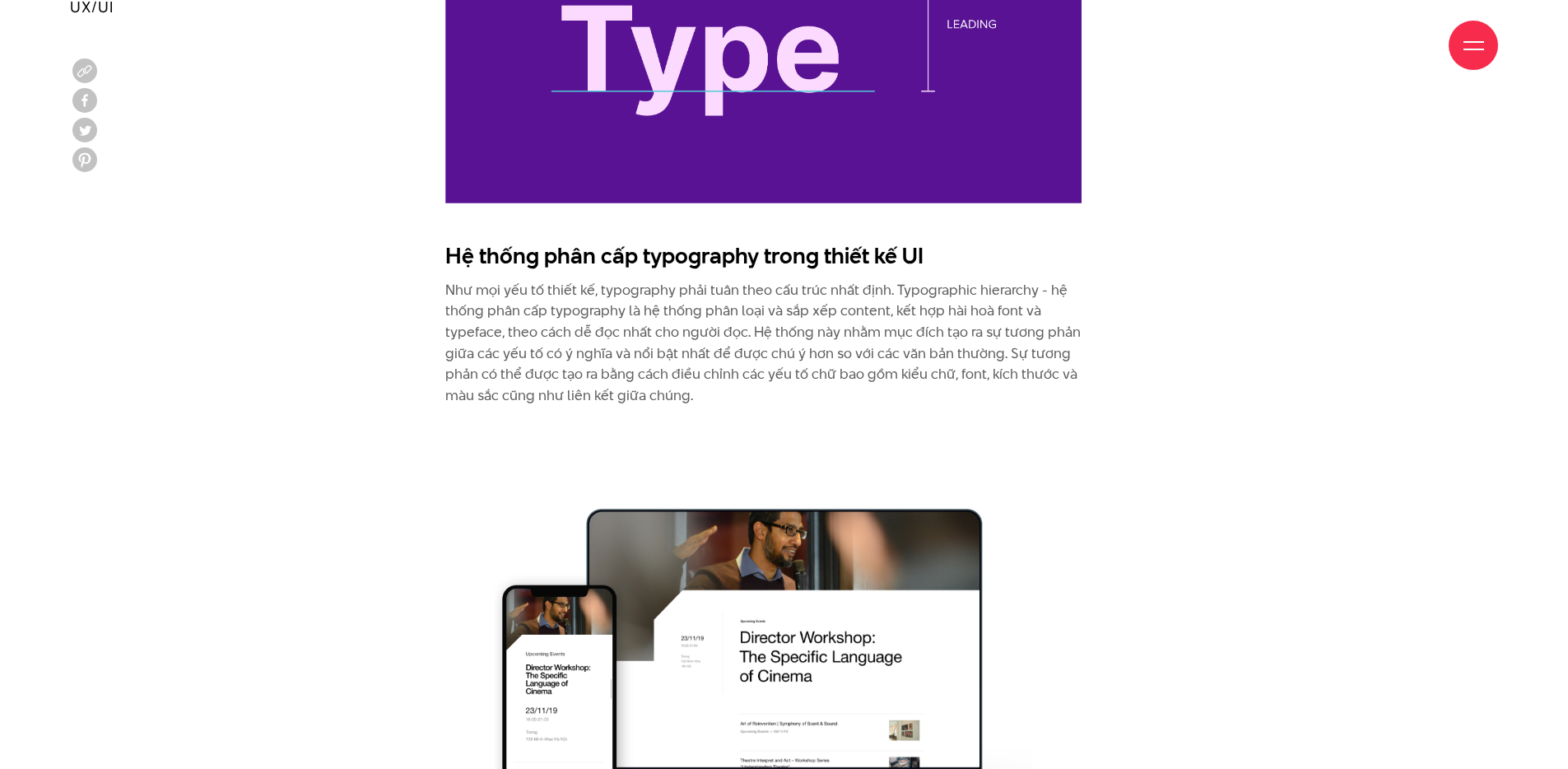
scroll to position [7793, 0]
